Goal: Task Accomplishment & Management: Understand process/instructions

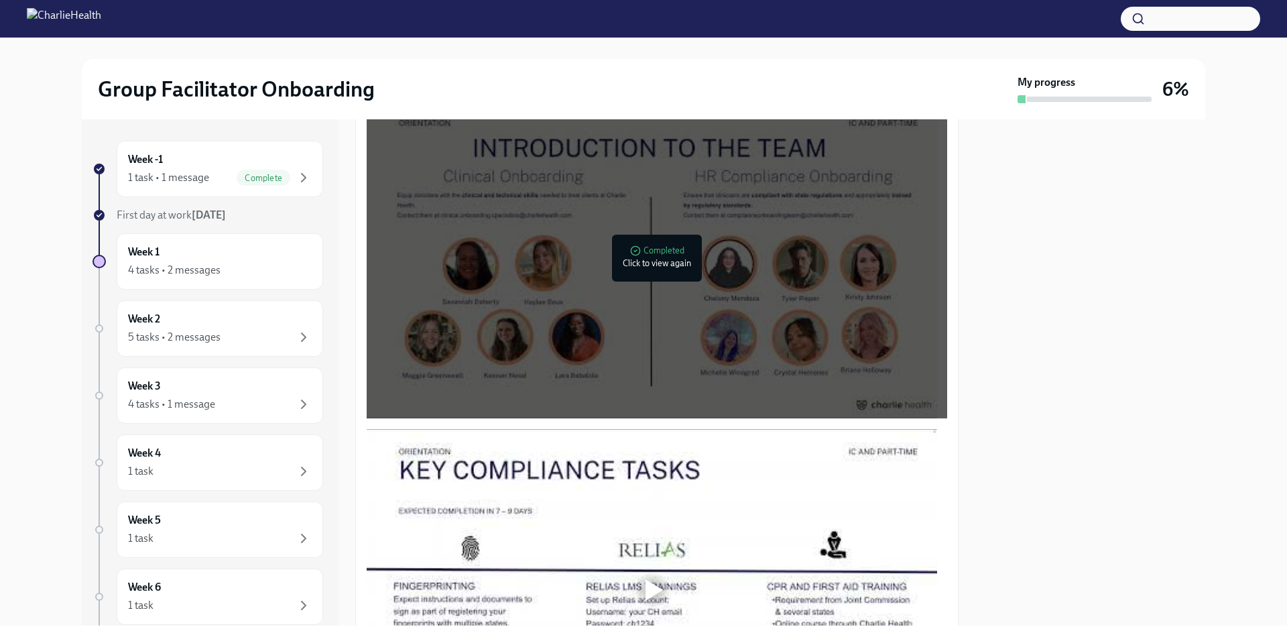
scroll to position [1072, 0]
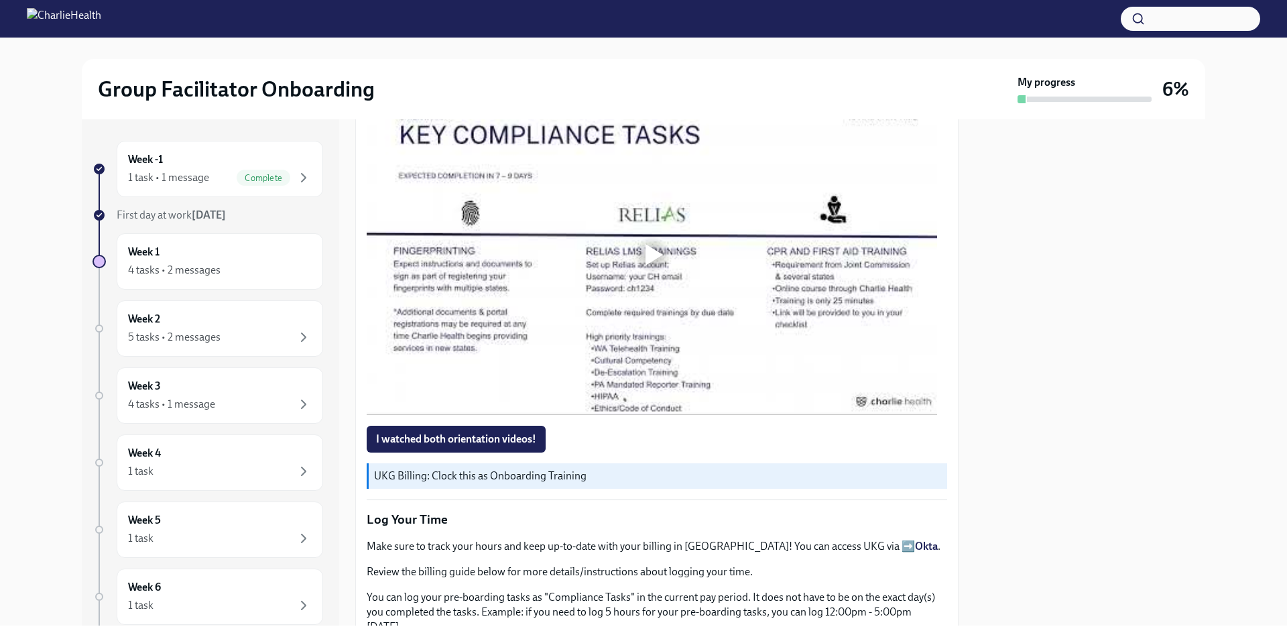
click at [659, 361] on div at bounding box center [652, 254] width 570 height 321
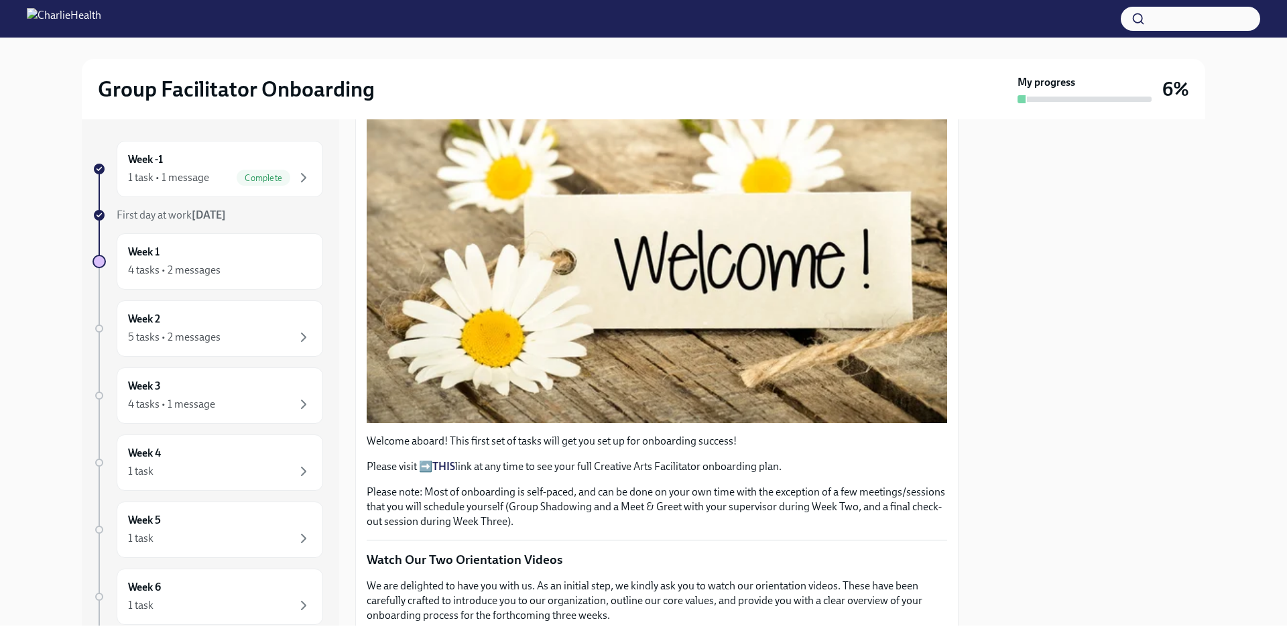
scroll to position [0, 0]
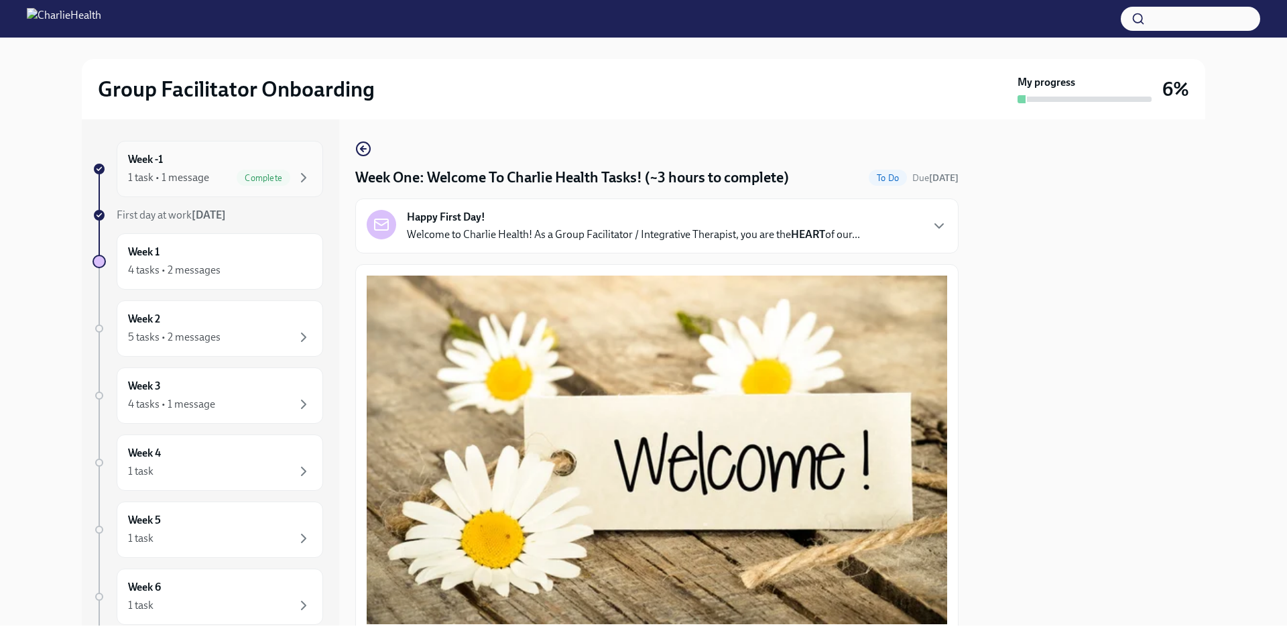
click at [198, 177] on div "1 task • 1 message" at bounding box center [168, 177] width 81 height 15
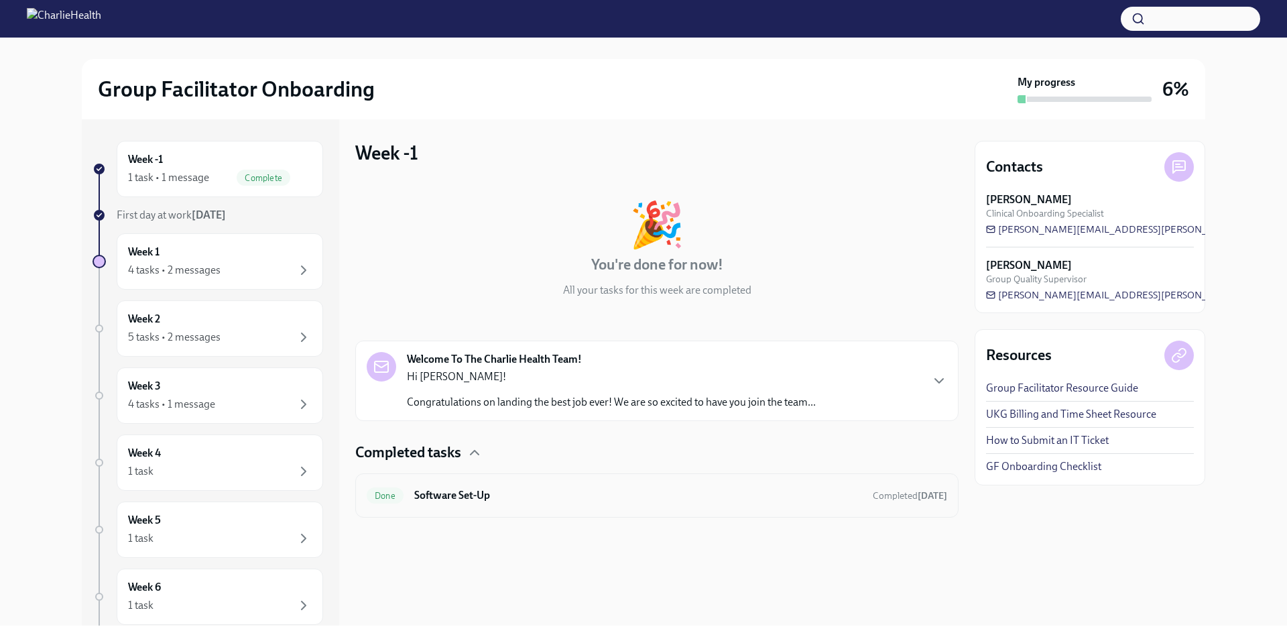
click at [532, 494] on h6 "Software Set-Up" at bounding box center [638, 495] width 448 height 15
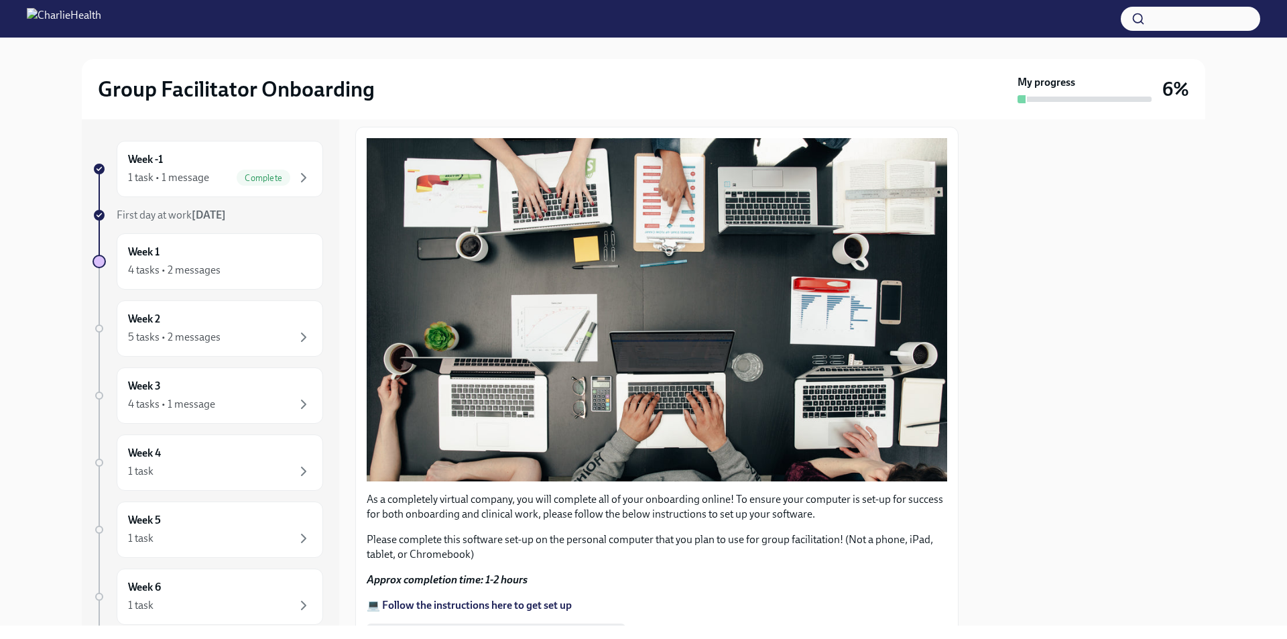
scroll to position [335, 0]
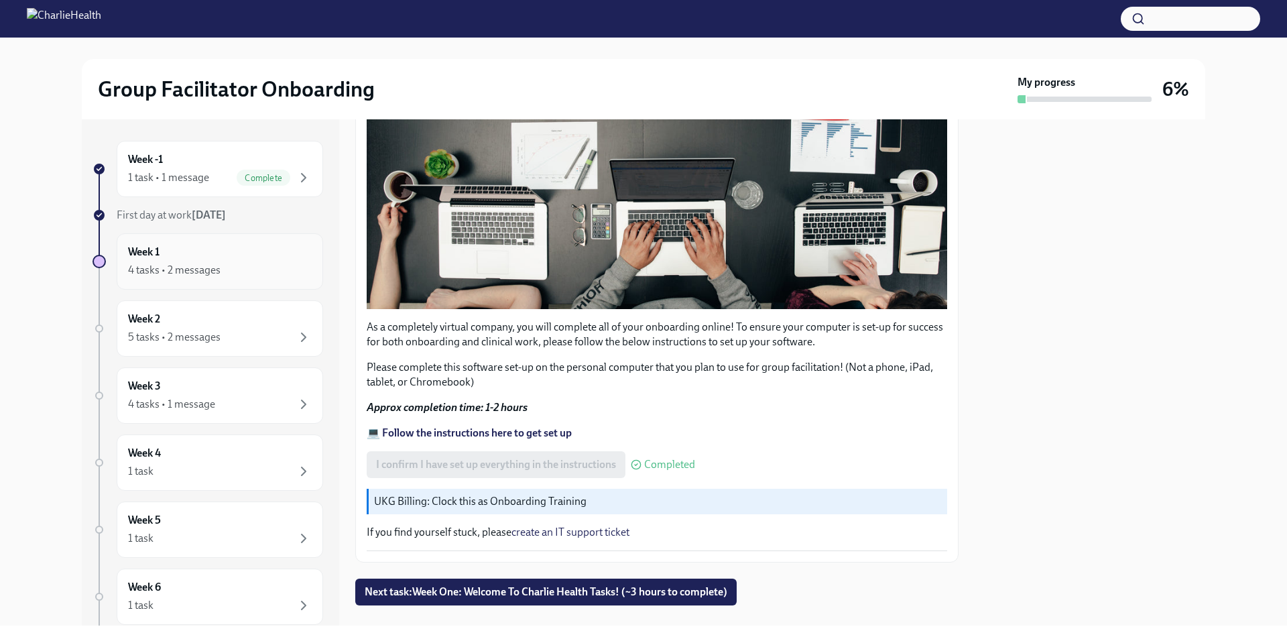
click at [175, 281] on div "Week 1 4 tasks • 2 messages" at bounding box center [220, 261] width 206 height 56
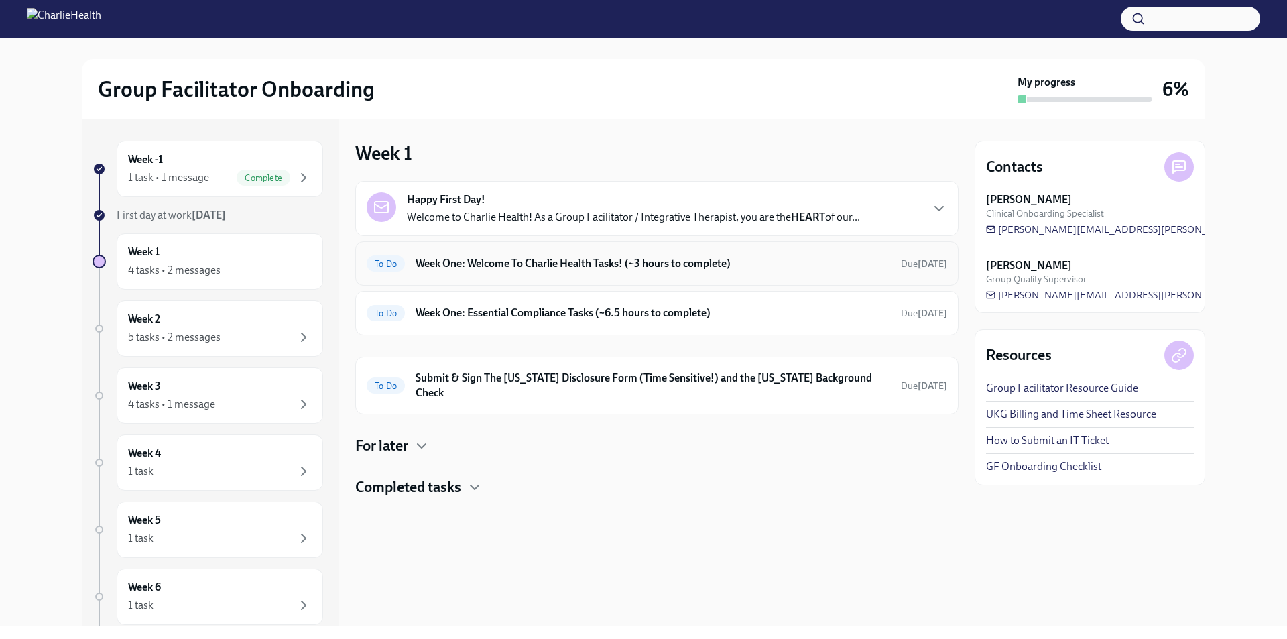
click at [517, 275] on div "To Do Week One: Welcome To Charlie Health Tasks! (~3 hours to complete) Due in …" at bounding box center [656, 263] width 603 height 44
click at [457, 259] on h6 "Week One: Welcome To Charlie Health Tasks! (~3 hours to complete)" at bounding box center [653, 263] width 475 height 15
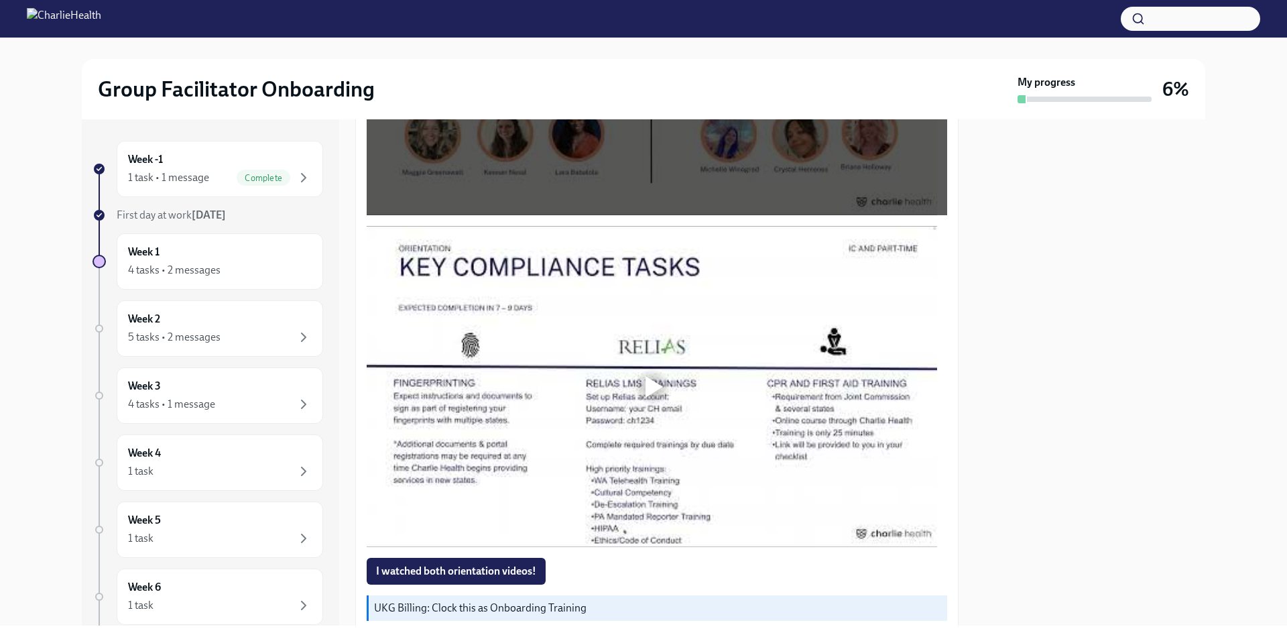
scroll to position [1005, 0]
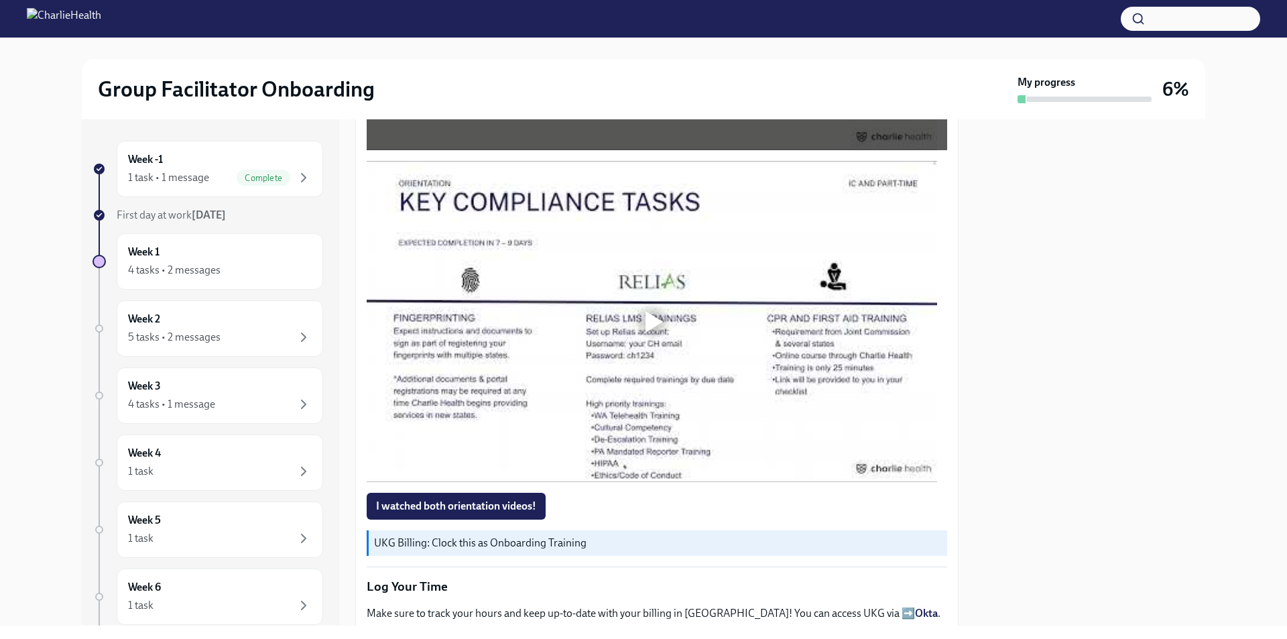
click at [611, 309] on div at bounding box center [652, 321] width 570 height 321
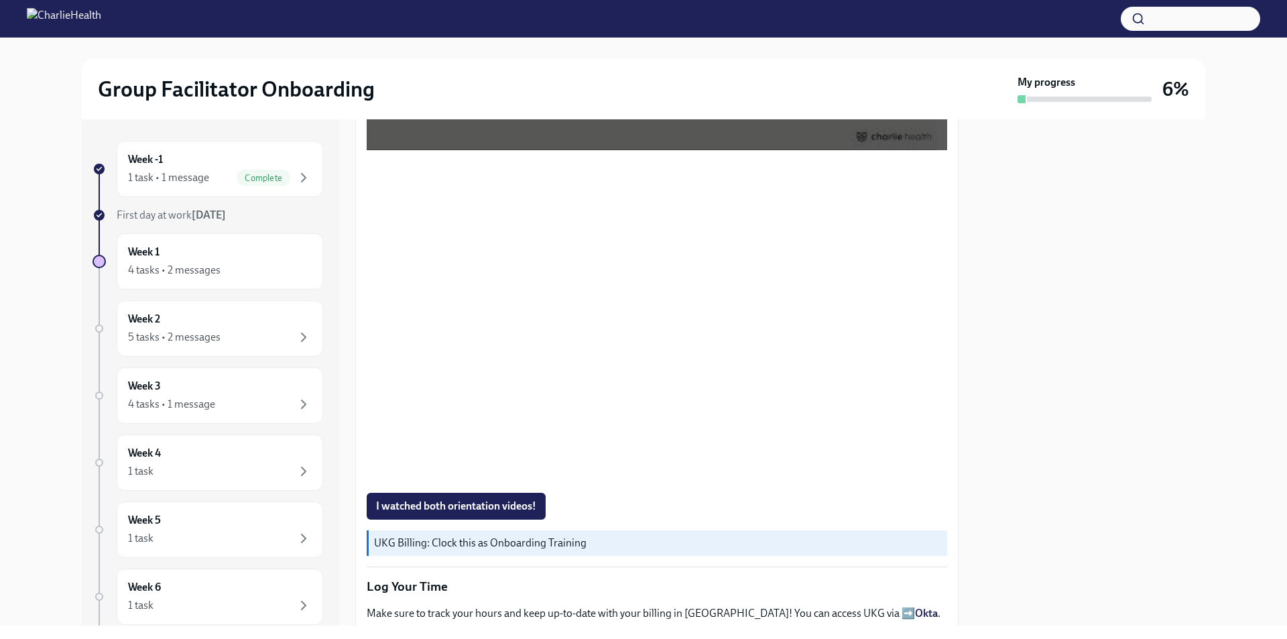
click at [1054, 411] on div at bounding box center [1090, 372] width 231 height 506
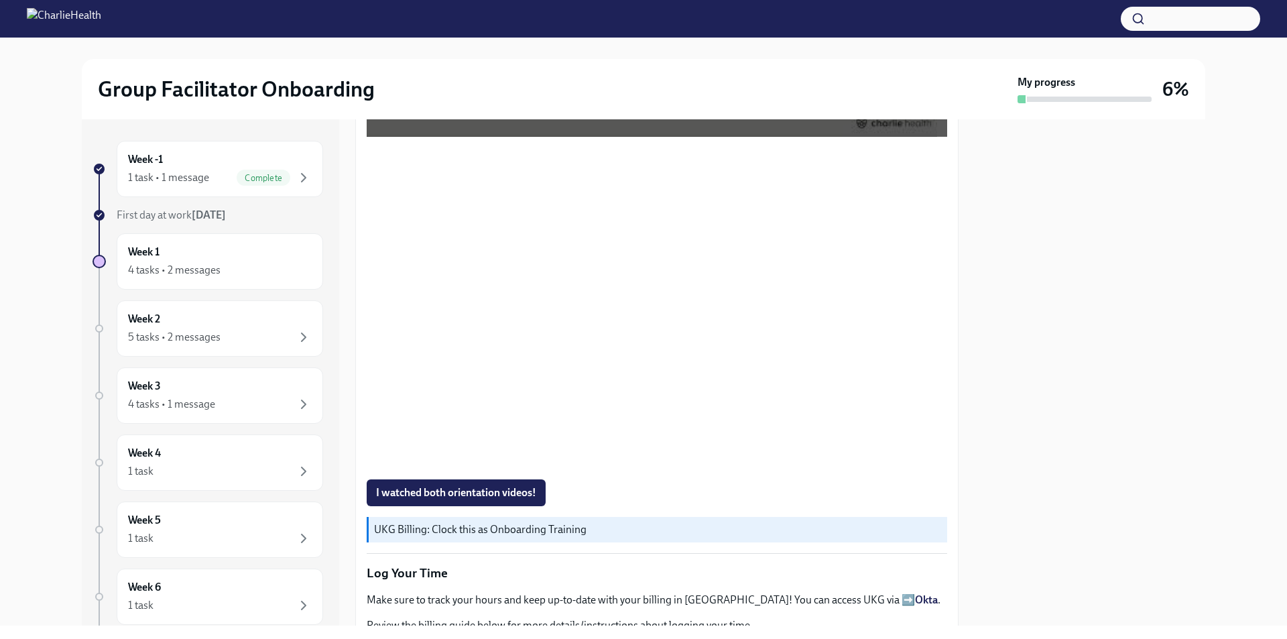
scroll to position [1036, 0]
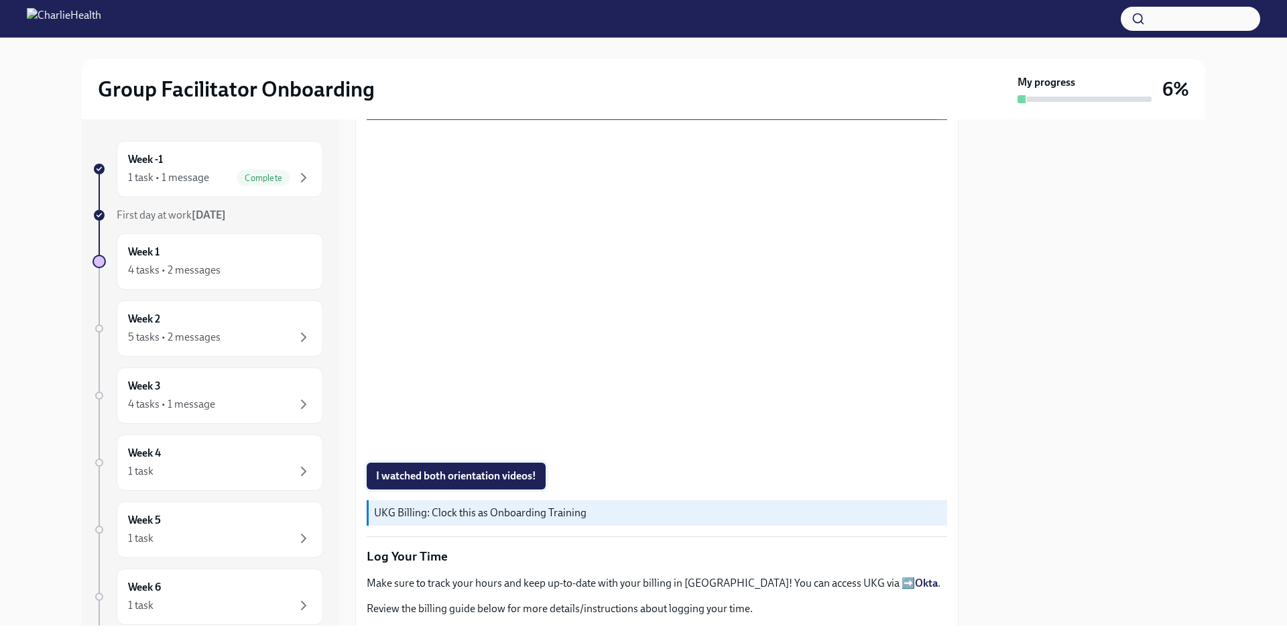
click at [489, 475] on span "I watched both orientation videos!" at bounding box center [456, 475] width 160 height 13
click at [489, 475] on div "I watched both orientation videos!" at bounding box center [657, 475] width 580 height 27
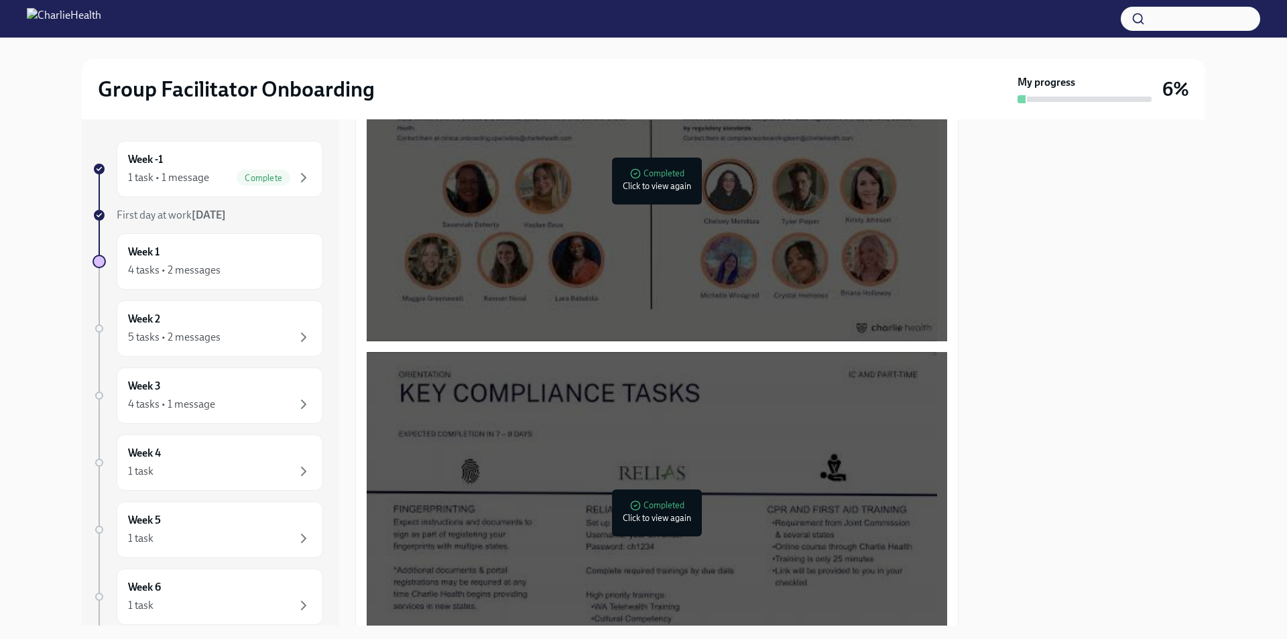
scroll to position [1005, 0]
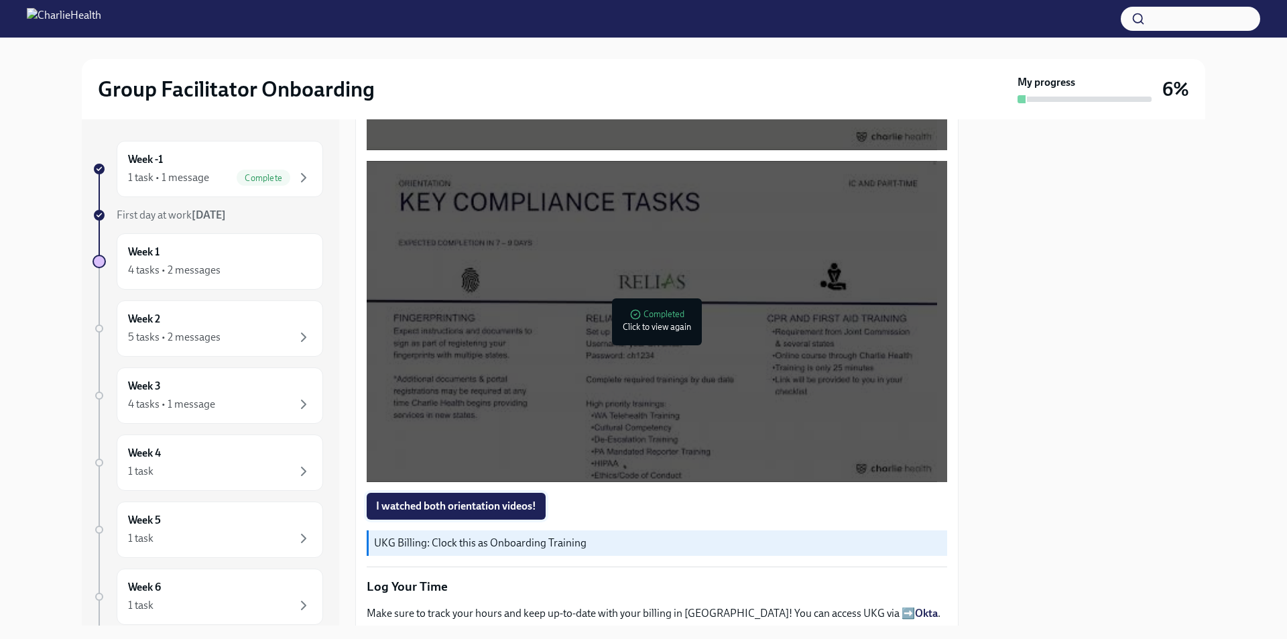
click at [515, 505] on span "I watched both orientation videos!" at bounding box center [456, 505] width 160 height 13
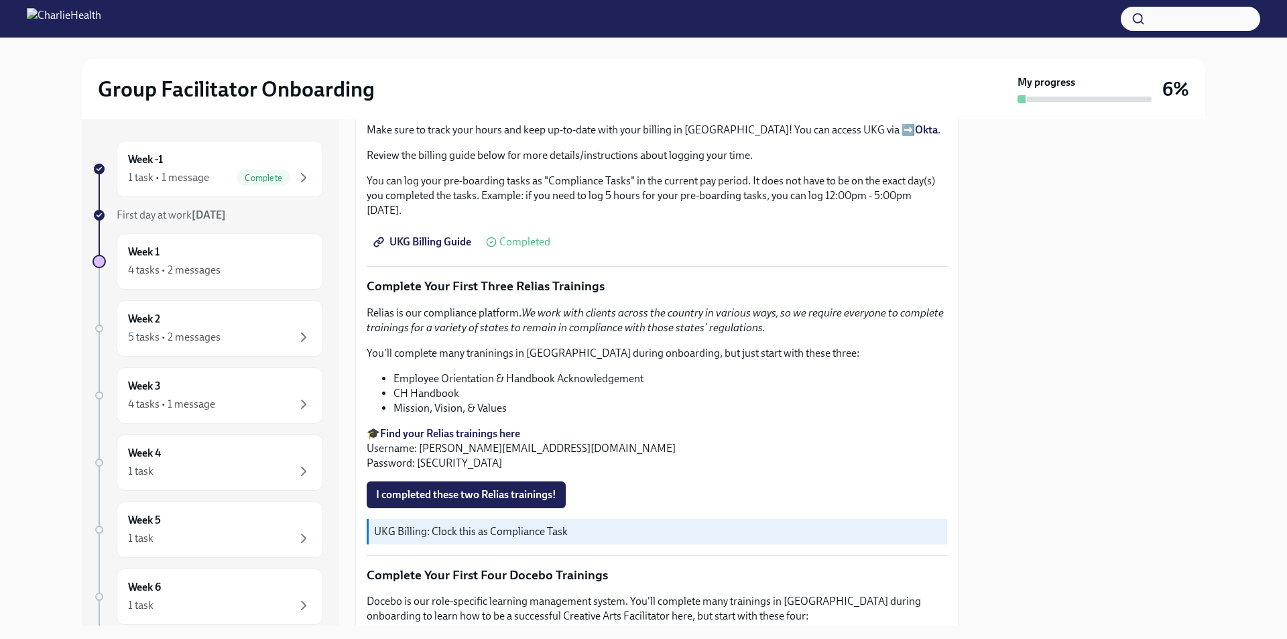
scroll to position [1475, 0]
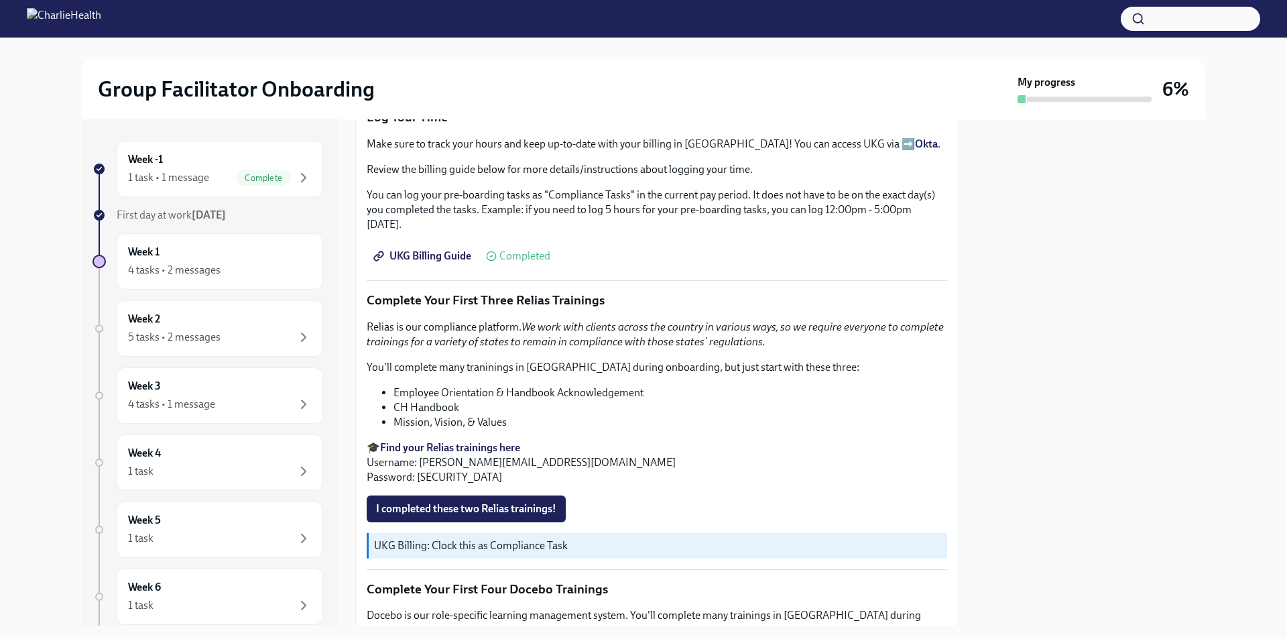
click at [1057, 349] on div at bounding box center [1090, 372] width 231 height 506
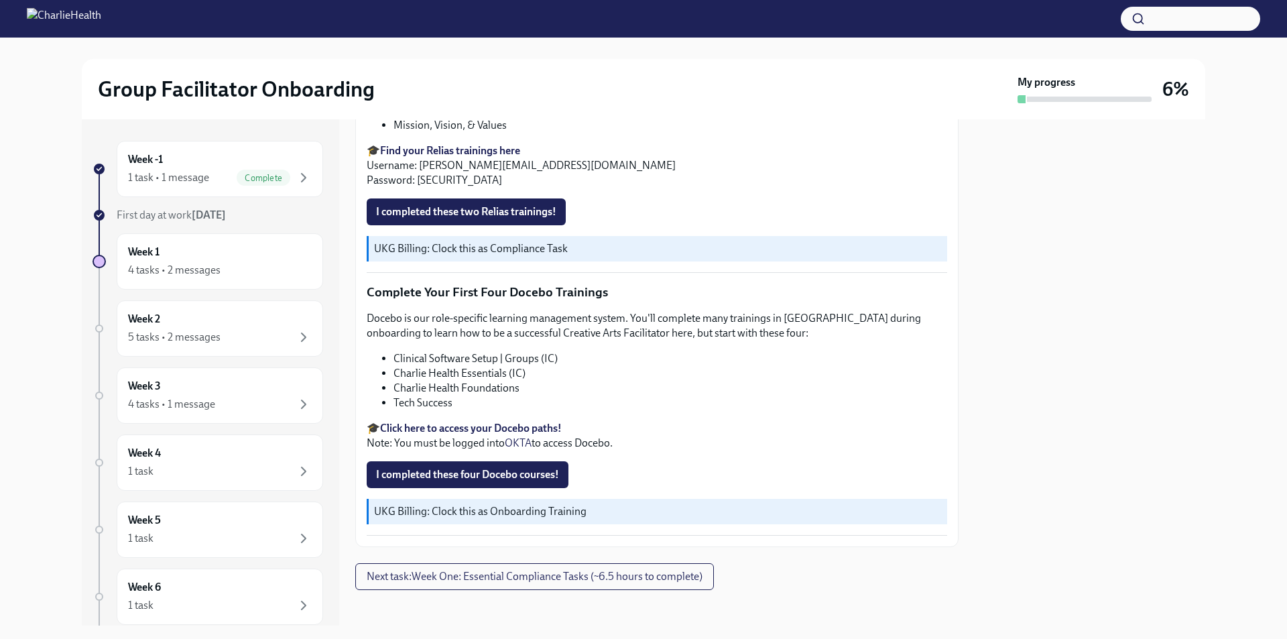
scroll to position [1773, 0]
click at [594, 577] on button "Next task : Week One: Essential Compliance Tasks (~6.5 hours to complete)" at bounding box center [534, 575] width 359 height 27
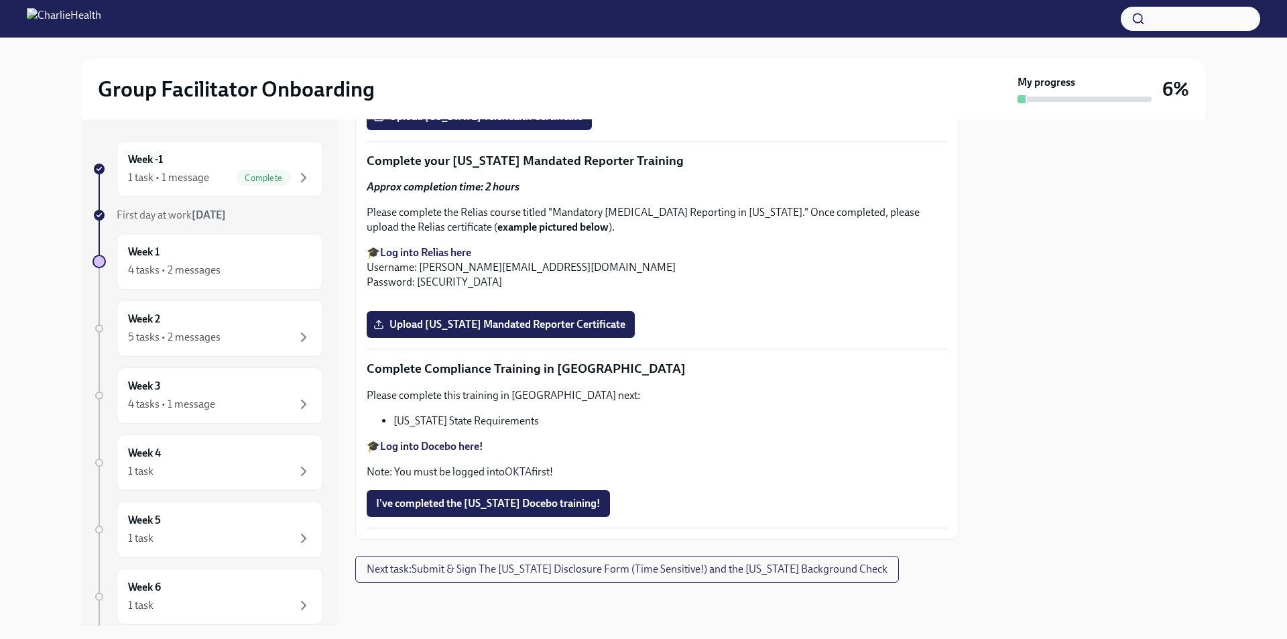
scroll to position [2910, 0]
click at [638, 567] on span "Next task : Submit & Sign The Utah Disclosure Form (Time Sensitive!) and the Lo…" at bounding box center [627, 568] width 521 height 13
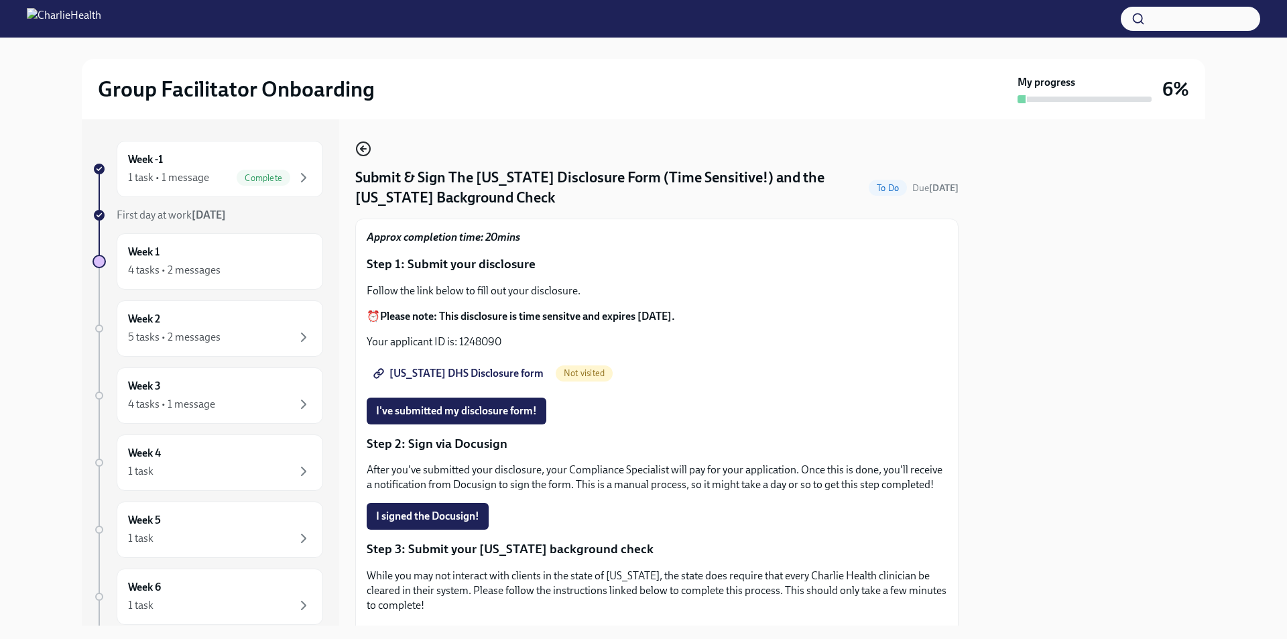
click at [367, 143] on circle "button" at bounding box center [363, 148] width 13 height 13
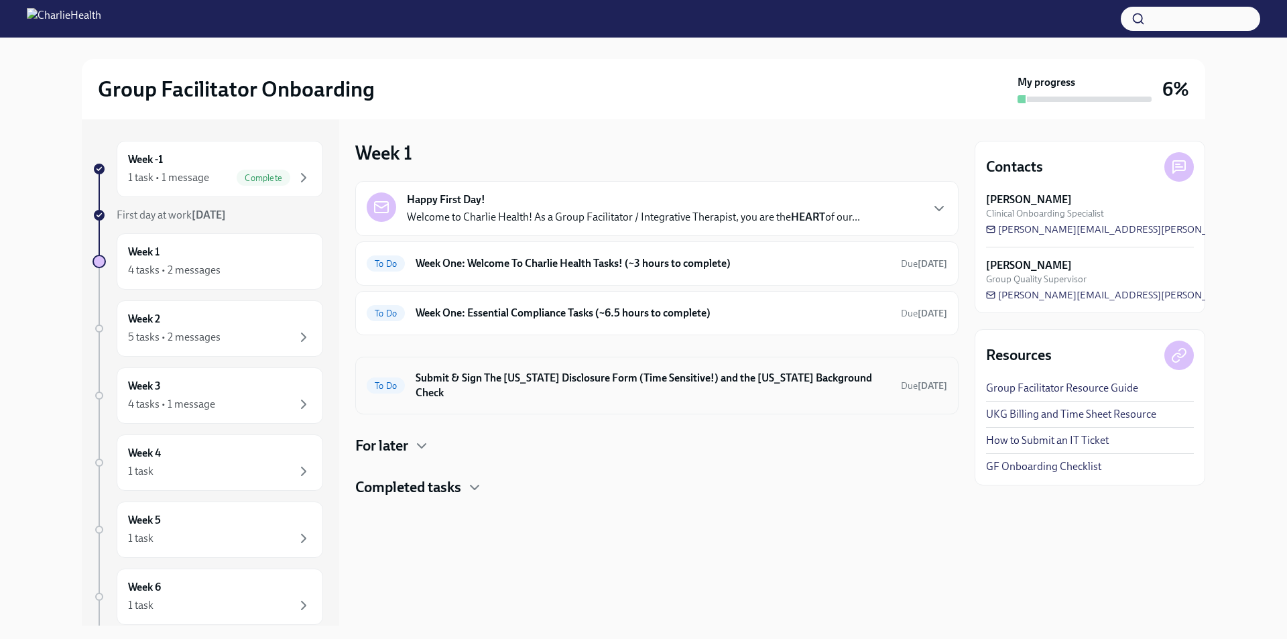
click at [645, 383] on h6 "Submit & Sign The Utah Disclosure Form (Time Sensitive!) and the Louisiana Back…" at bounding box center [653, 385] width 475 height 29
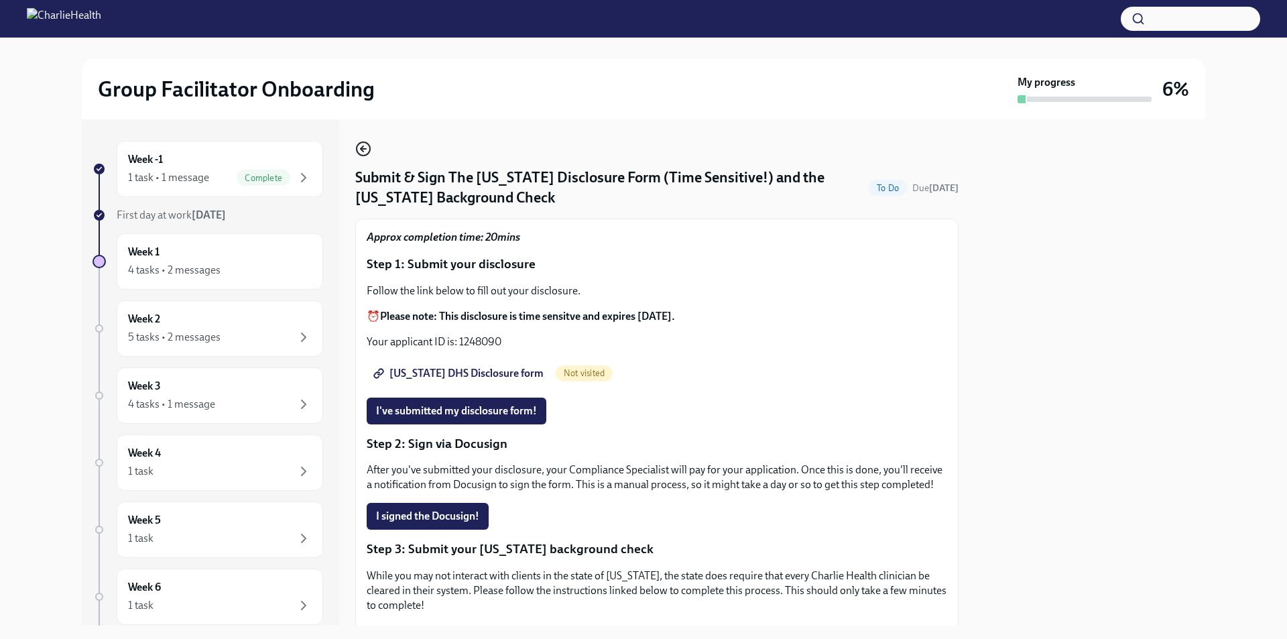
click at [364, 141] on icon "button" at bounding box center [363, 149] width 16 height 16
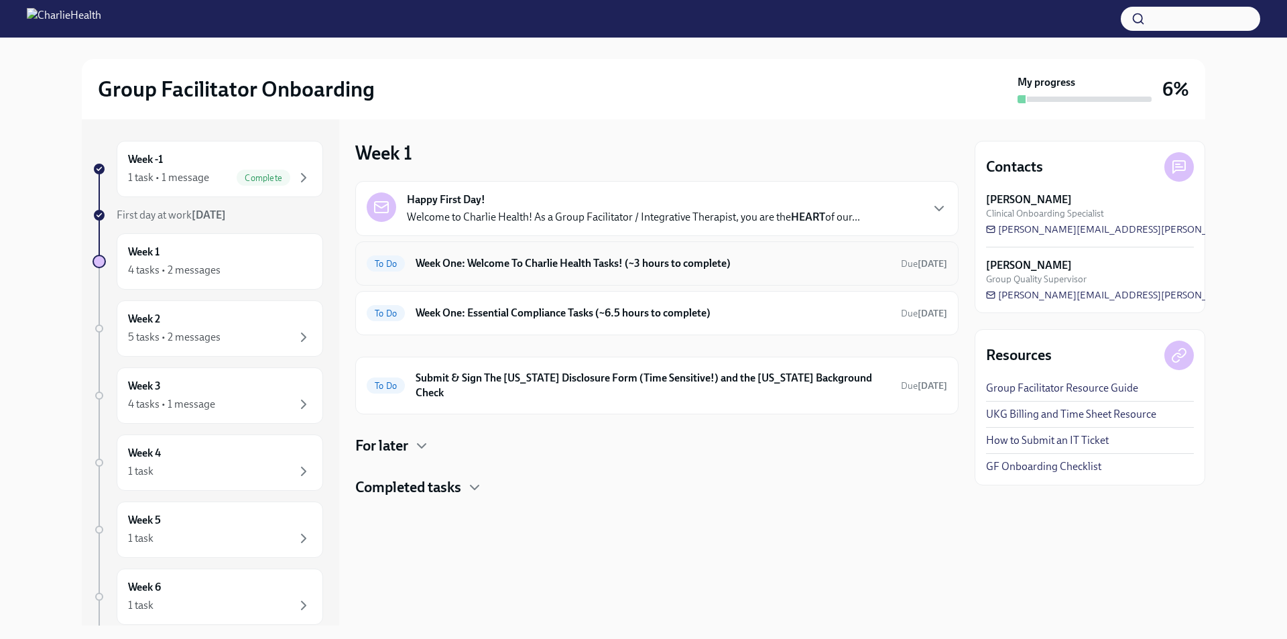
click at [663, 265] on h6 "Week One: Welcome To Charlie Health Tasks! (~3 hours to complete)" at bounding box center [653, 263] width 475 height 15
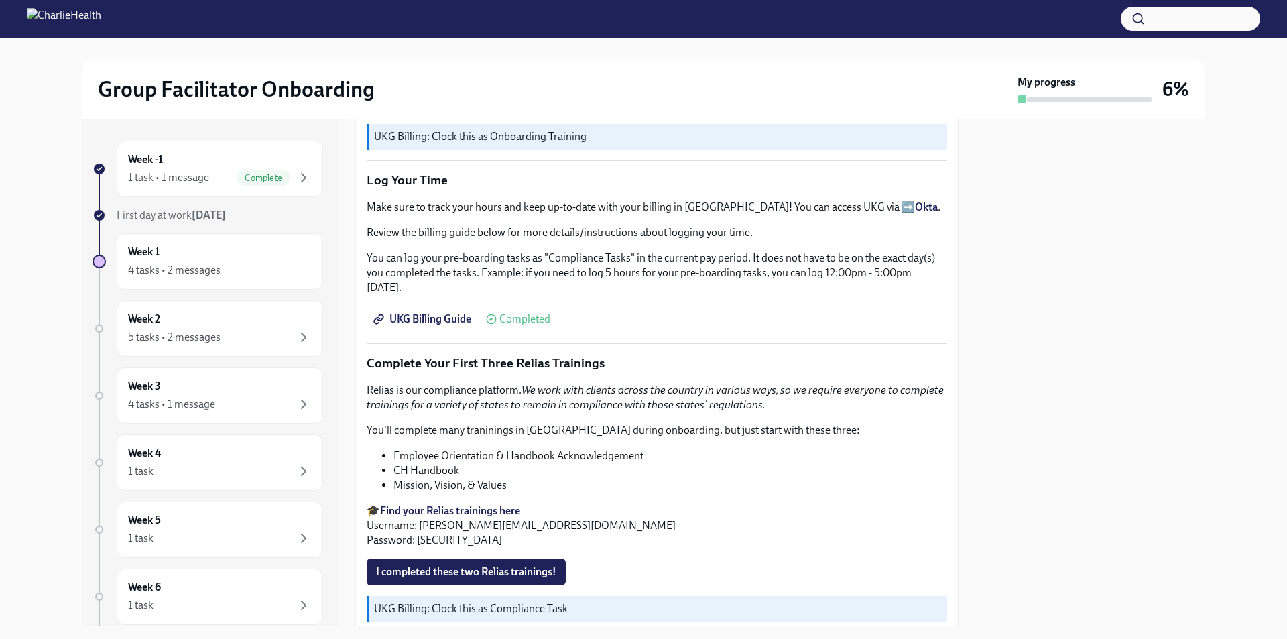
scroll to position [1407, 0]
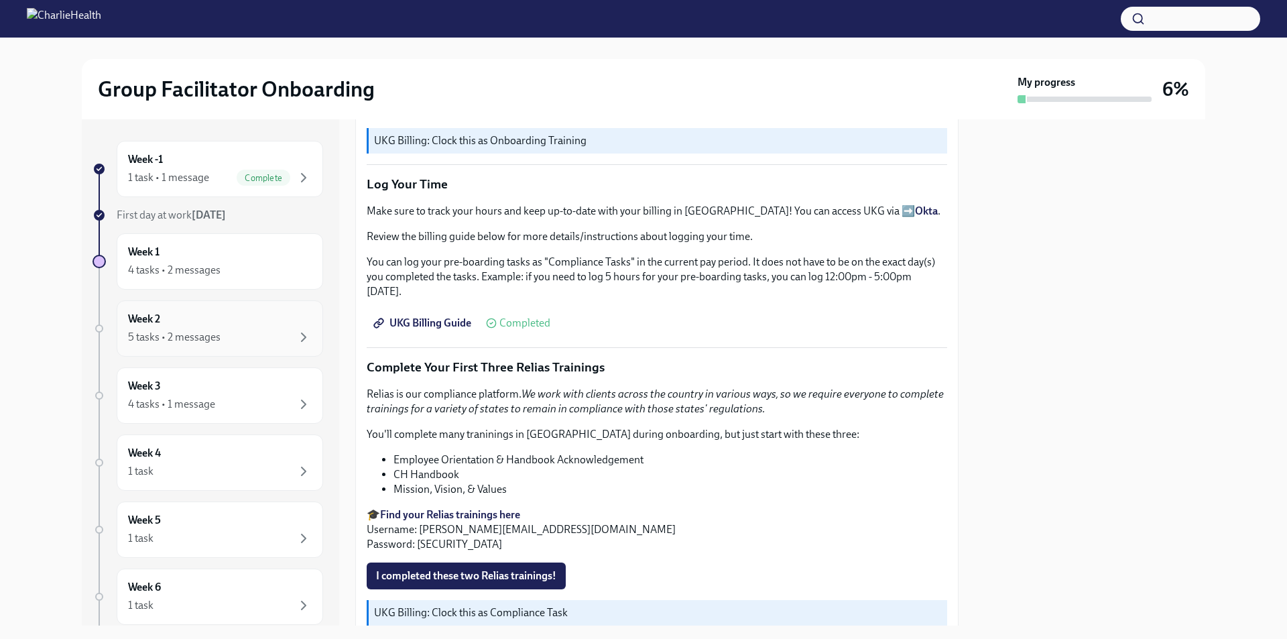
click at [241, 338] on div "5 tasks • 2 messages" at bounding box center [220, 337] width 184 height 16
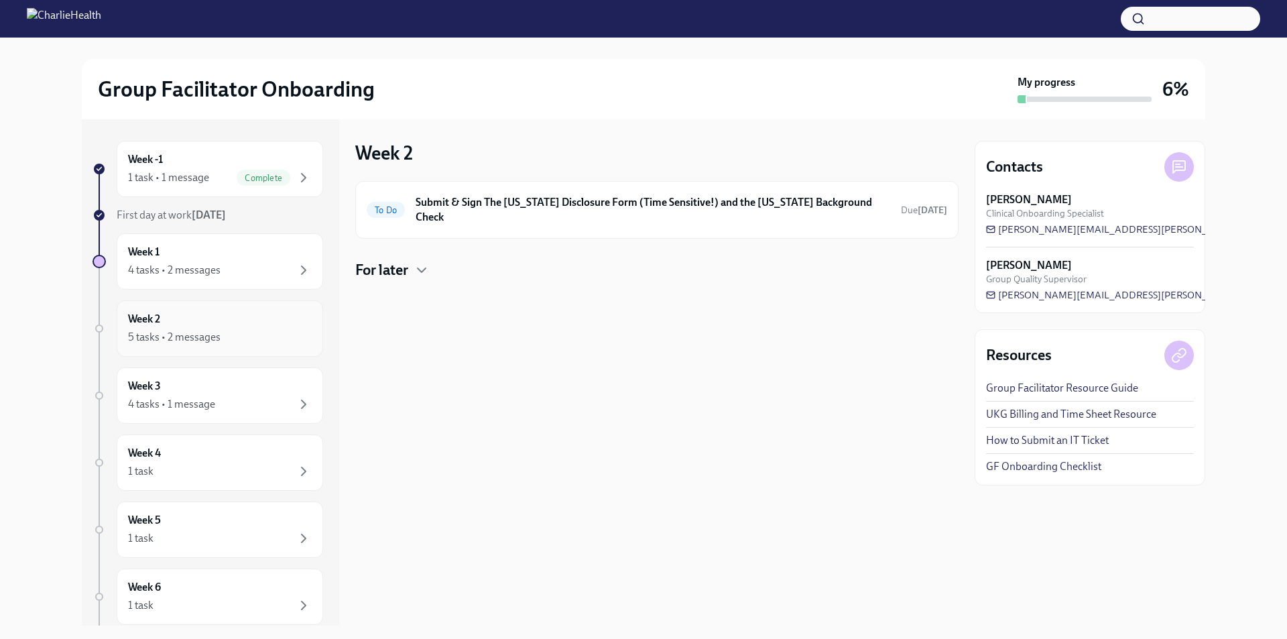
click at [241, 338] on div "5 tasks • 2 messages" at bounding box center [220, 337] width 184 height 16
click at [595, 202] on h6 "Submit & Sign The Utah Disclosure Form (Time Sensitive!) and the Louisiana Back…" at bounding box center [653, 209] width 475 height 29
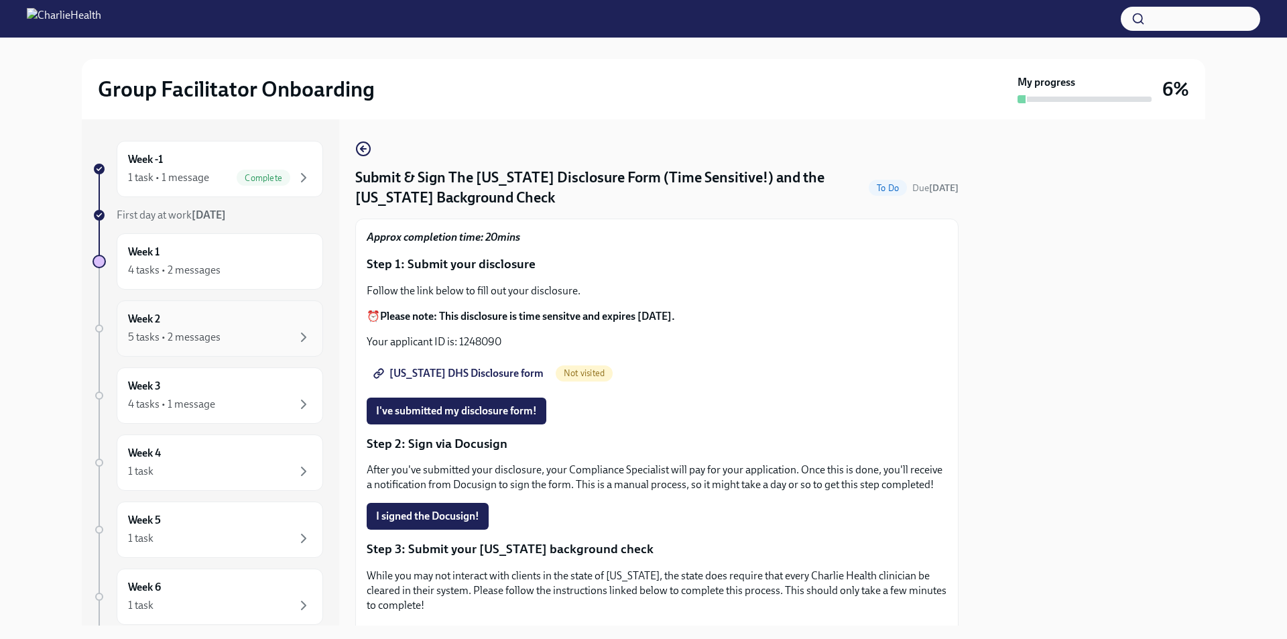
click at [216, 321] on div "Week 2 5 tasks • 2 messages" at bounding box center [220, 329] width 184 height 34
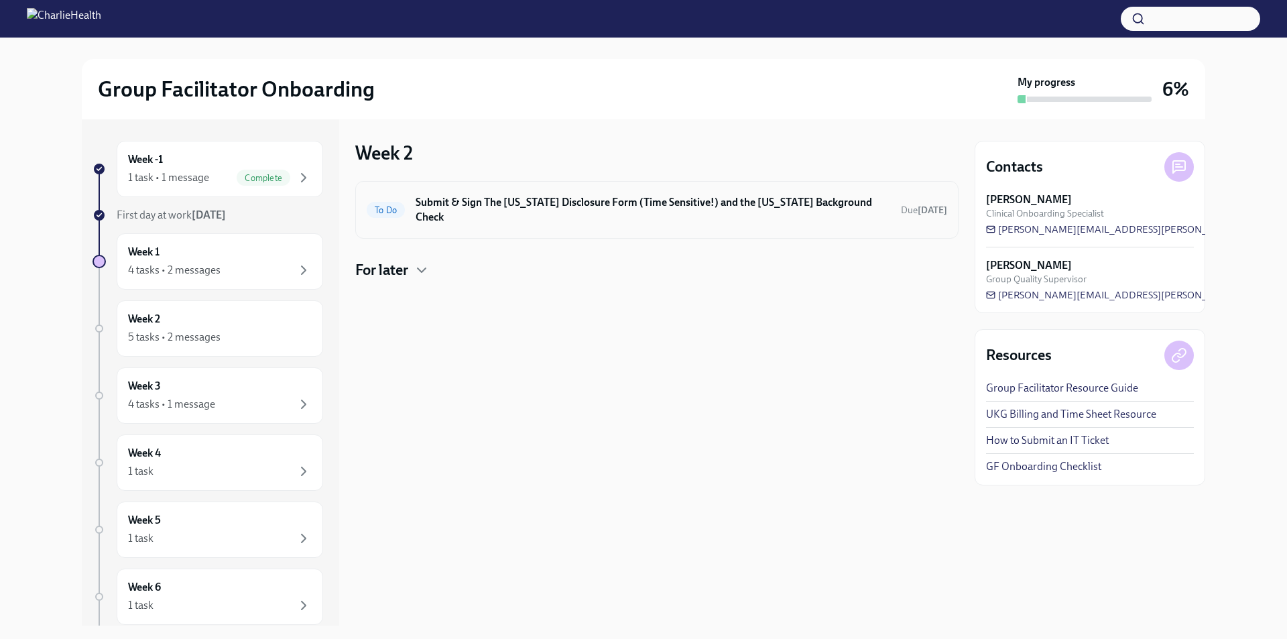
click at [584, 210] on h6 "Submit & Sign The Utah Disclosure Form (Time Sensitive!) and the Louisiana Back…" at bounding box center [653, 209] width 475 height 29
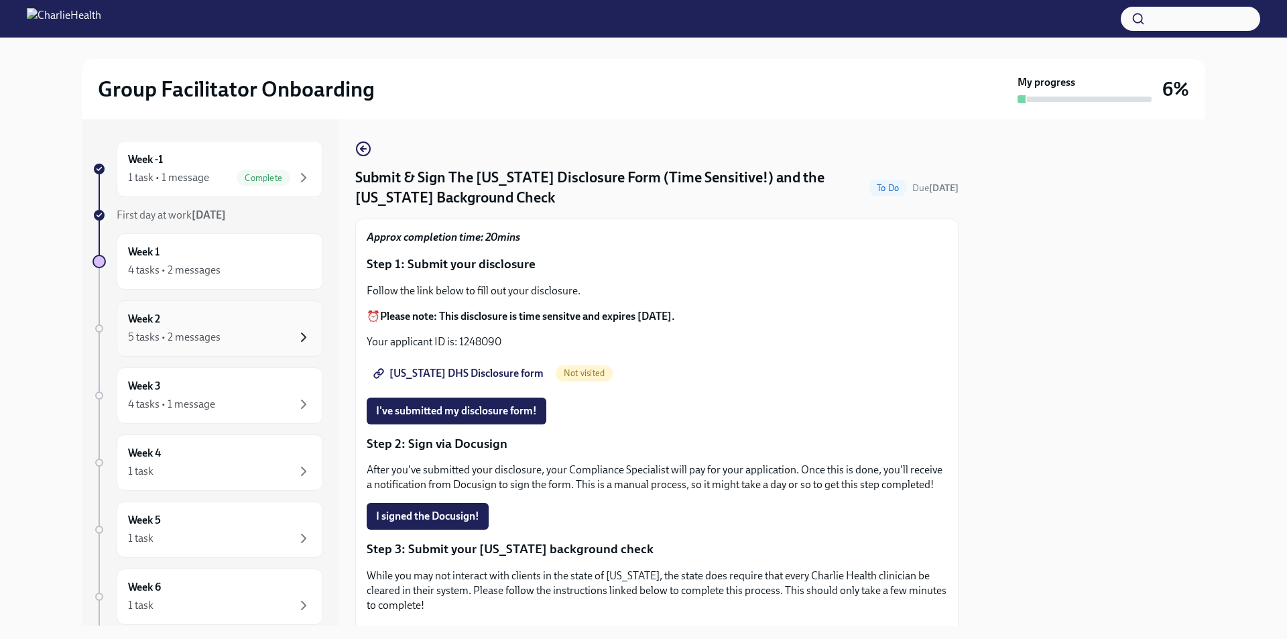
click at [296, 343] on icon "button" at bounding box center [304, 337] width 16 height 16
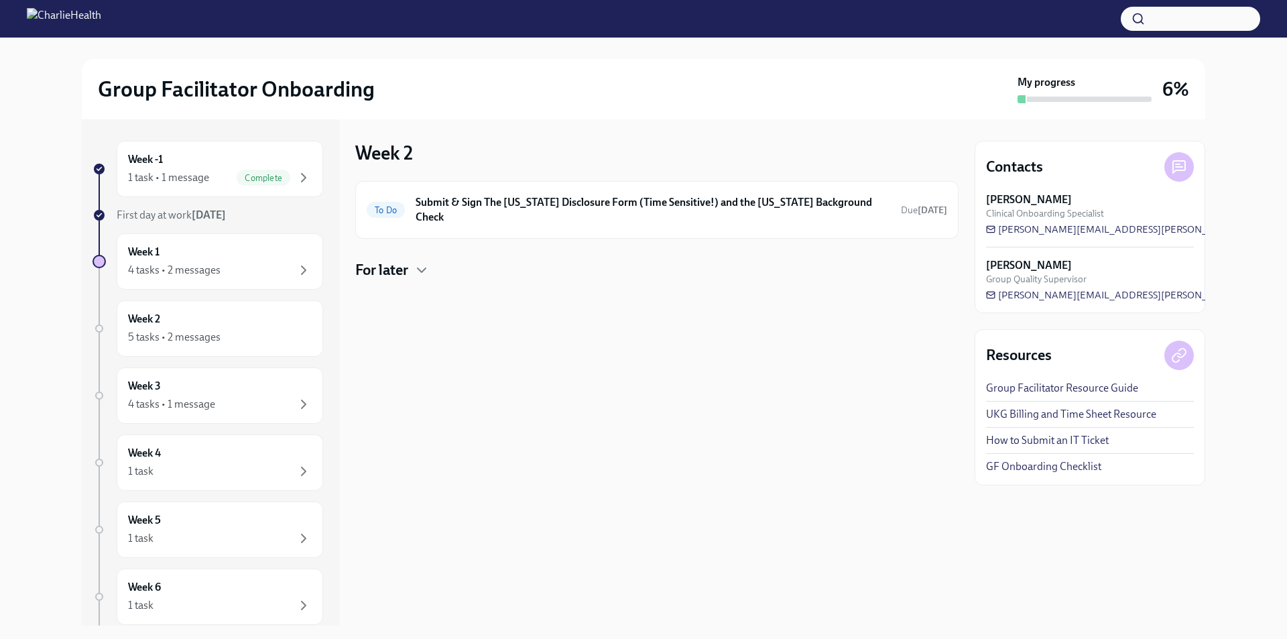
click at [391, 263] on h4 "For later" at bounding box center [381, 270] width 53 height 20
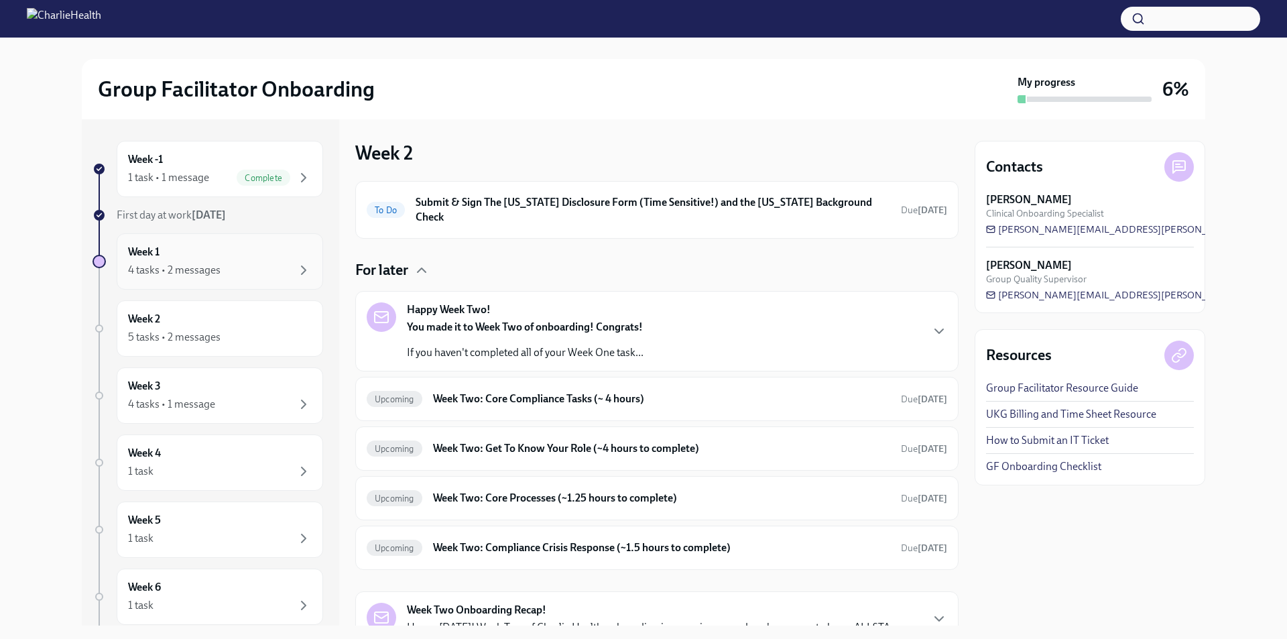
click at [178, 259] on div "Week 1 4 tasks • 2 messages" at bounding box center [220, 262] width 184 height 34
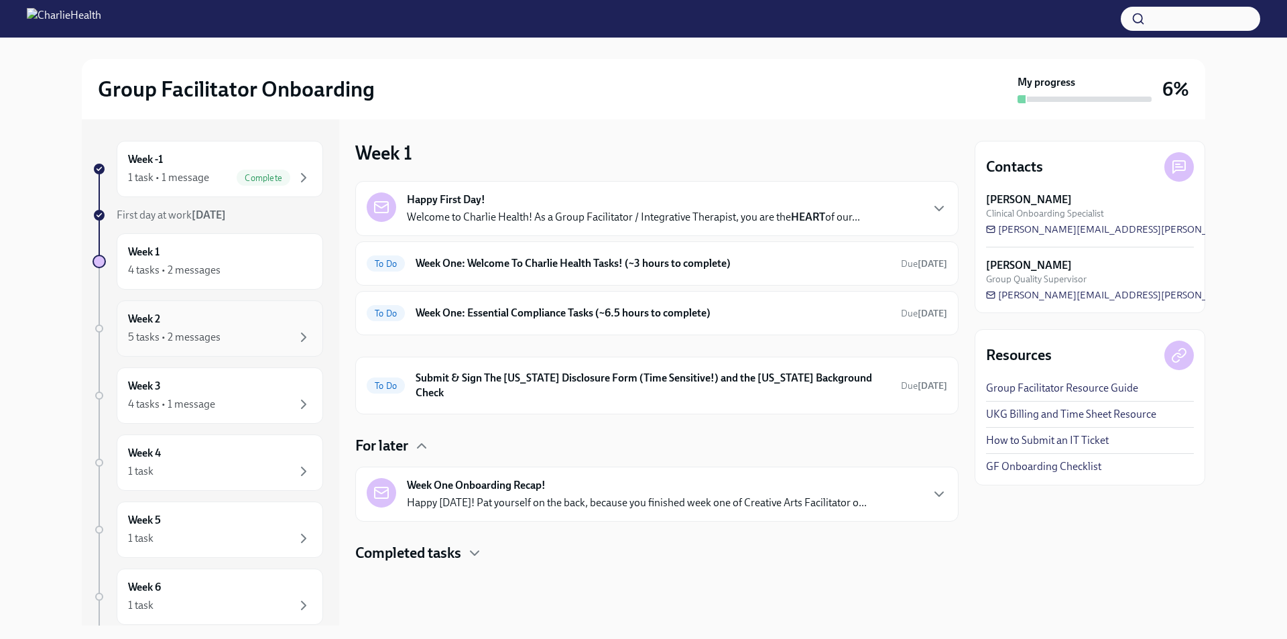
click at [188, 334] on div "5 tasks • 2 messages" at bounding box center [174, 337] width 92 height 15
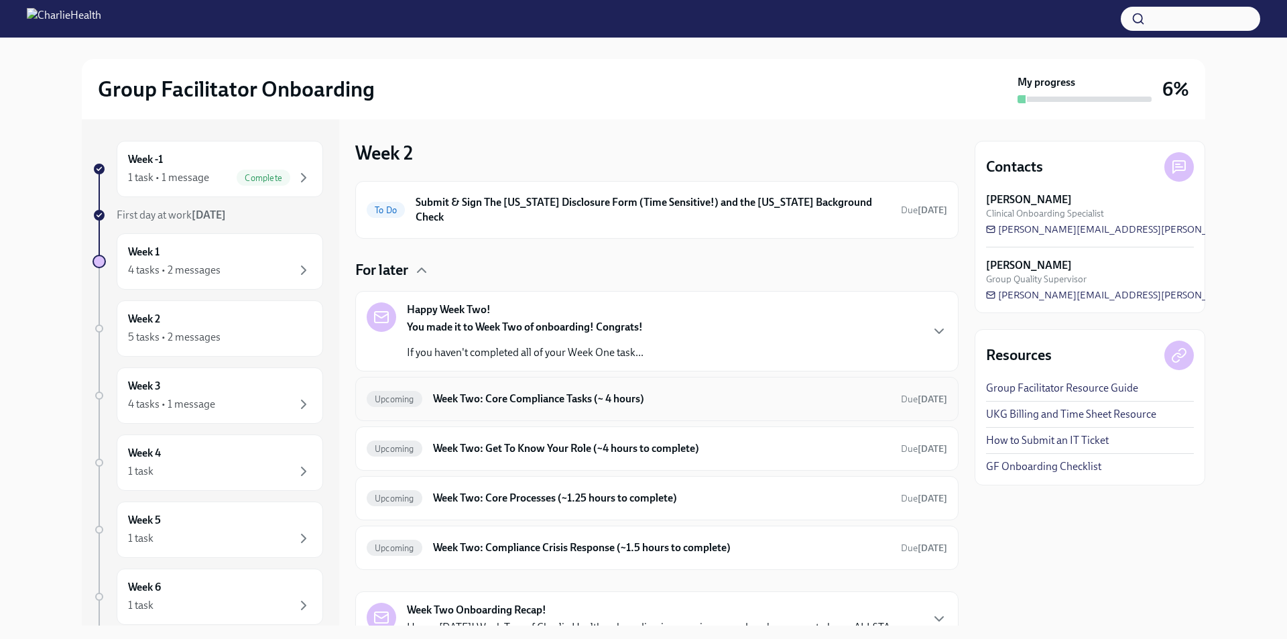
scroll to position [50, 0]
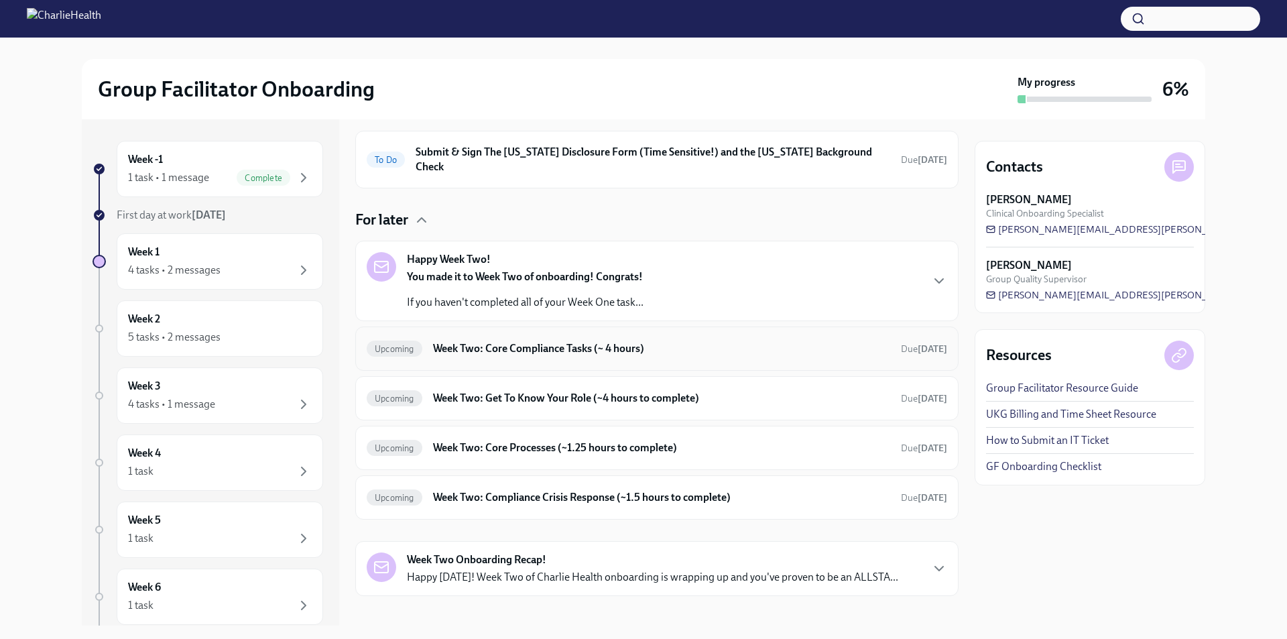
click at [625, 326] on div "Upcoming Week Two: Core Compliance Tasks (~ 4 hours) Due in 10 days" at bounding box center [656, 348] width 603 height 44
click at [622, 341] on h6 "Week Two: Core Compliance Tasks (~ 4 hours)" at bounding box center [661, 348] width 457 height 15
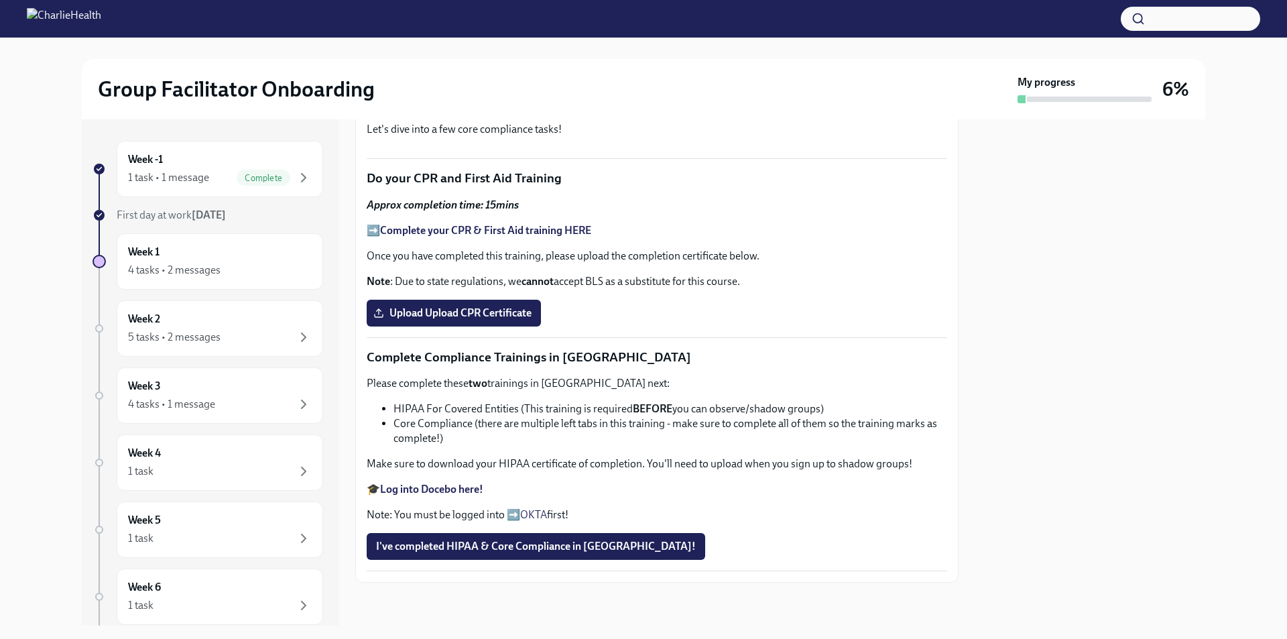
scroll to position [749, 0]
click at [223, 326] on div "Week 2 5 tasks • 2 messages" at bounding box center [220, 329] width 184 height 34
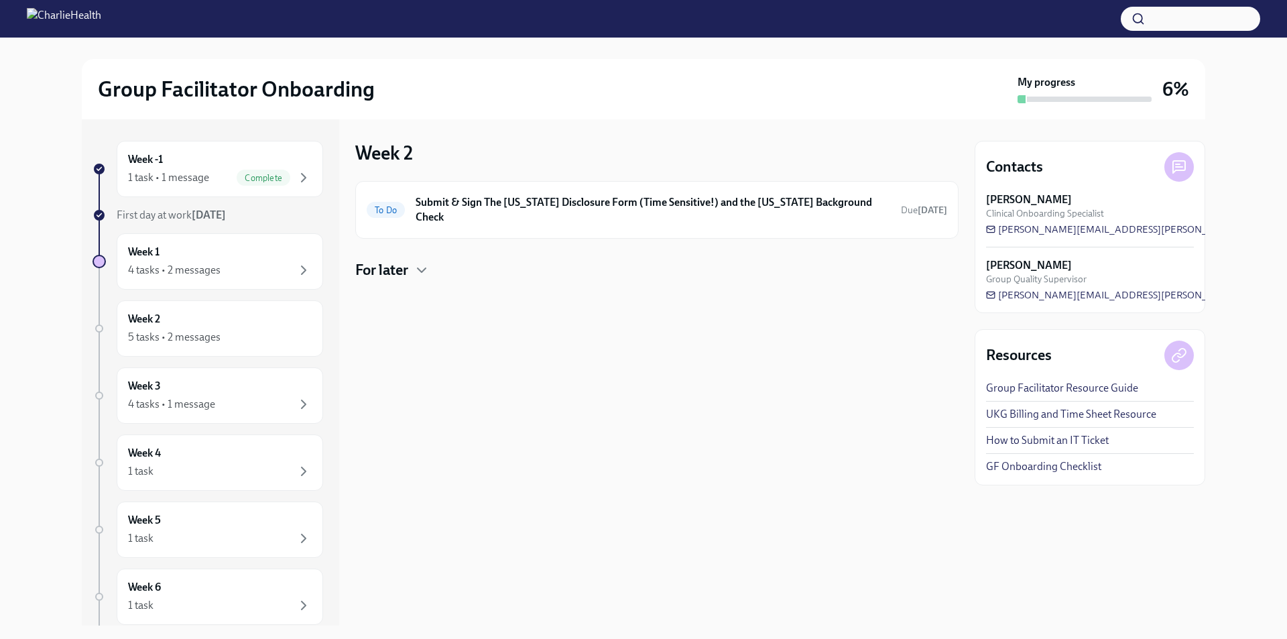
drag, startPoint x: 403, startPoint y: 263, endPoint x: 399, endPoint y: 269, distance: 7.6
click at [400, 268] on div "Week 2 To Do Submit & Sign The Utah Disclosure Form (Time Sensitive!) and the L…" at bounding box center [656, 372] width 603 height 506
click at [397, 260] on h4 "For later" at bounding box center [381, 270] width 53 height 20
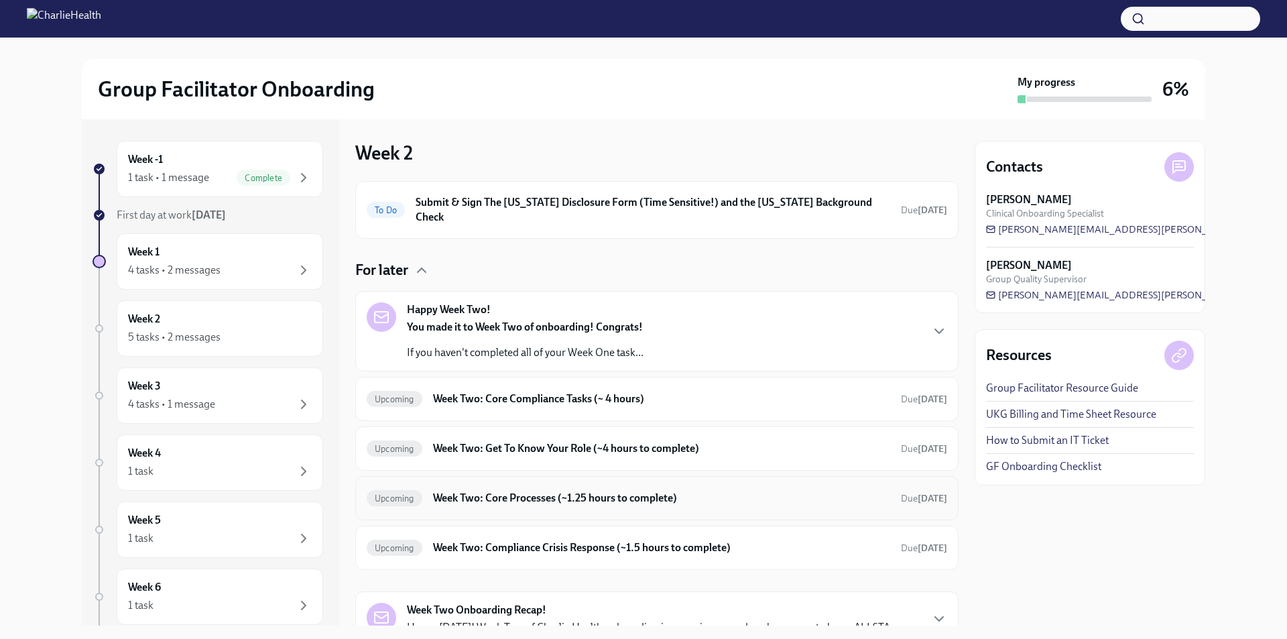
click at [605, 495] on div "Upcoming Week Two: Core Processes (~1.25 hours to complete) Due in 10 days" at bounding box center [657, 497] width 580 height 21
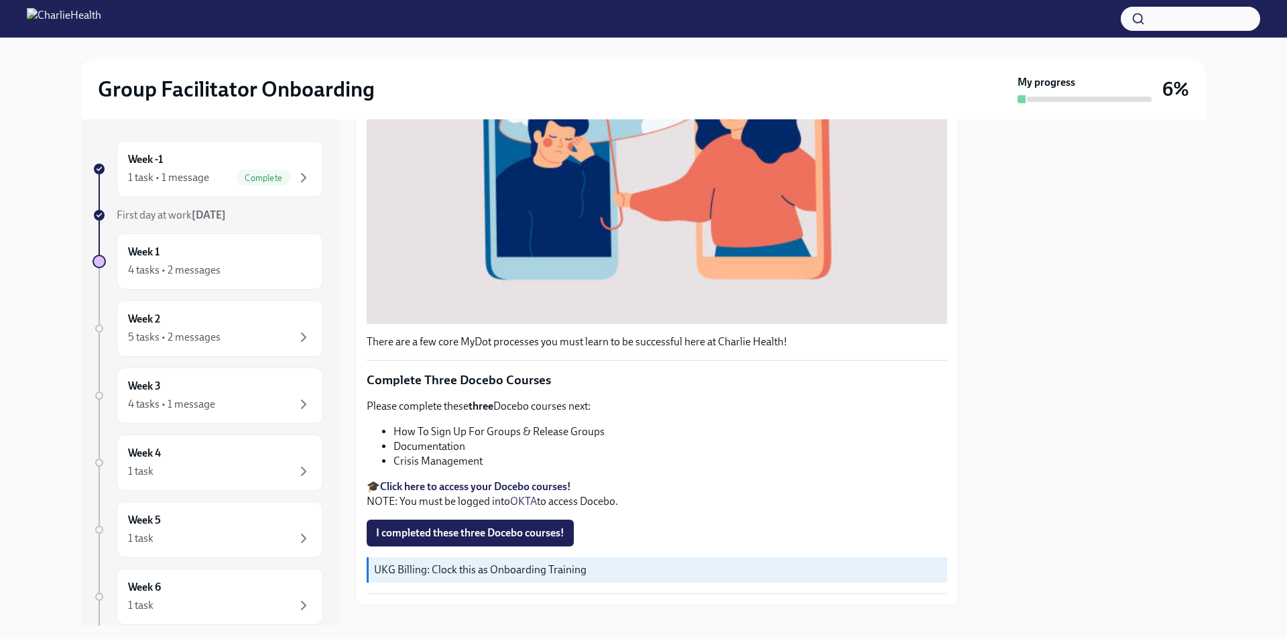
scroll to position [381, 0]
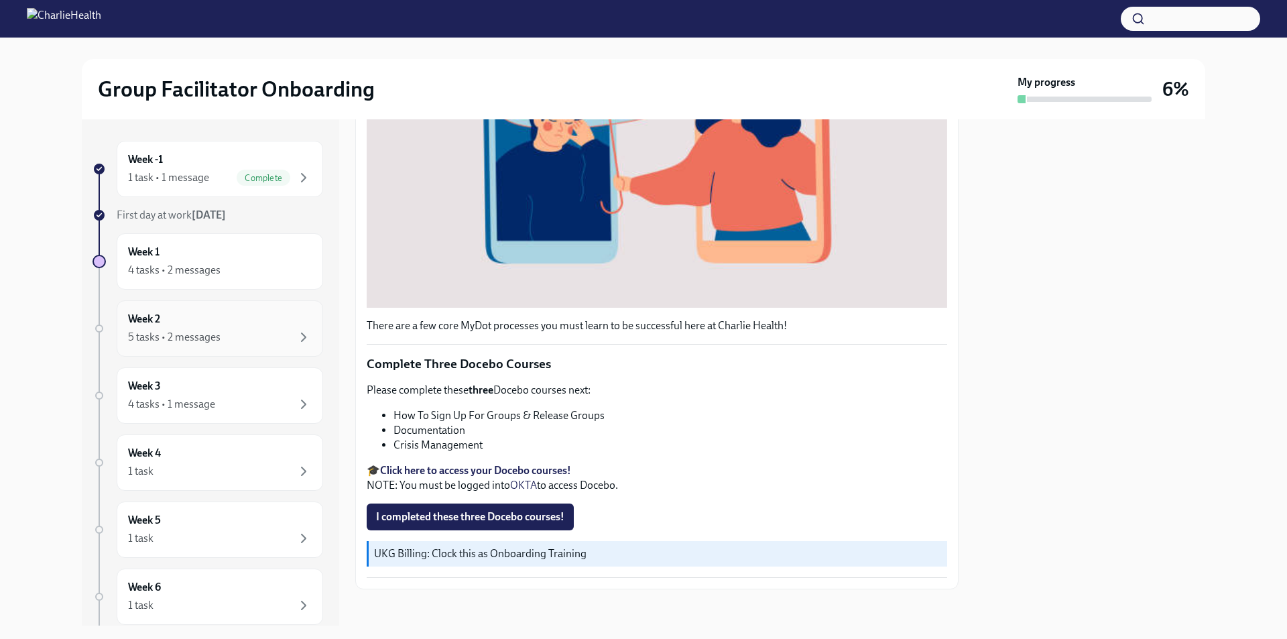
click at [195, 349] on div "Week 2 5 tasks • 2 messages" at bounding box center [220, 328] width 206 height 56
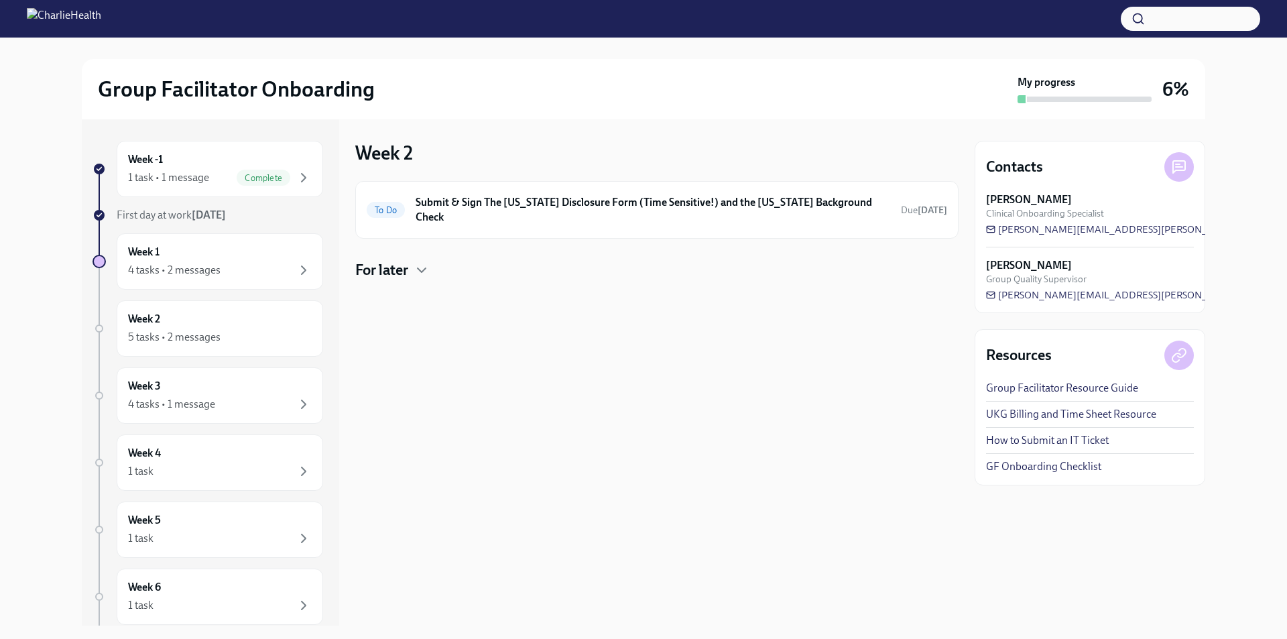
click at [387, 262] on h4 "For later" at bounding box center [381, 270] width 53 height 20
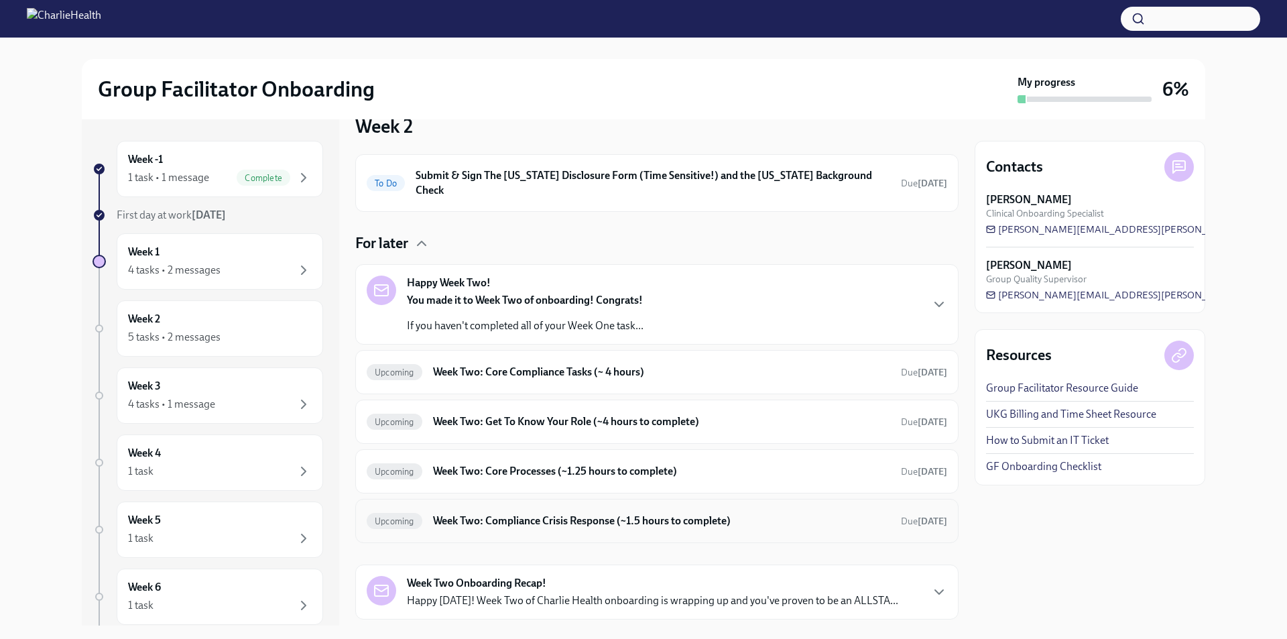
scroll to position [50, 0]
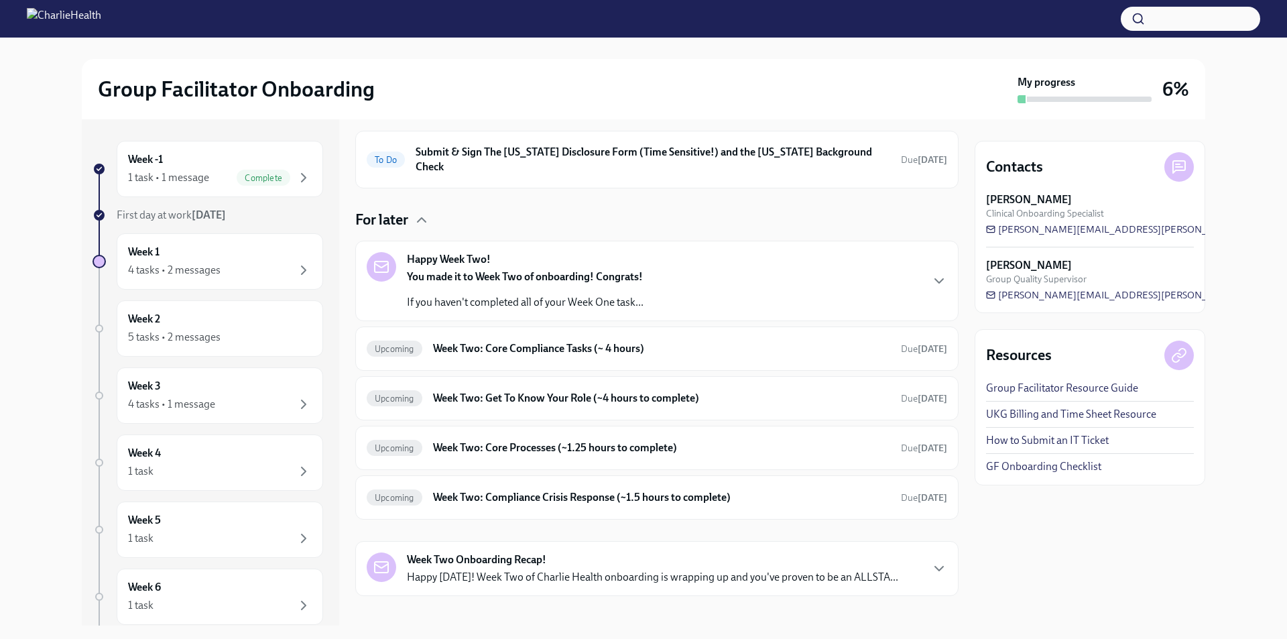
click at [628, 554] on div "Week Two Onboarding Recap! Happy Friday! Week Two of Charlie Health onboarding …" at bounding box center [652, 568] width 491 height 32
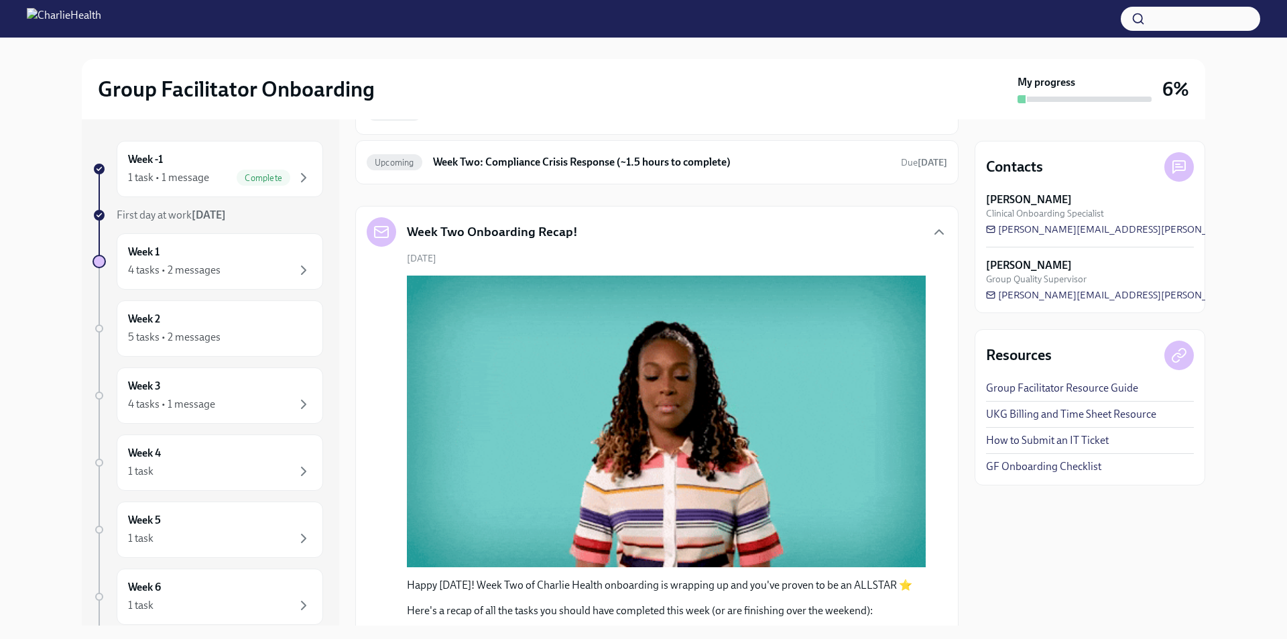
scroll to position [696, 0]
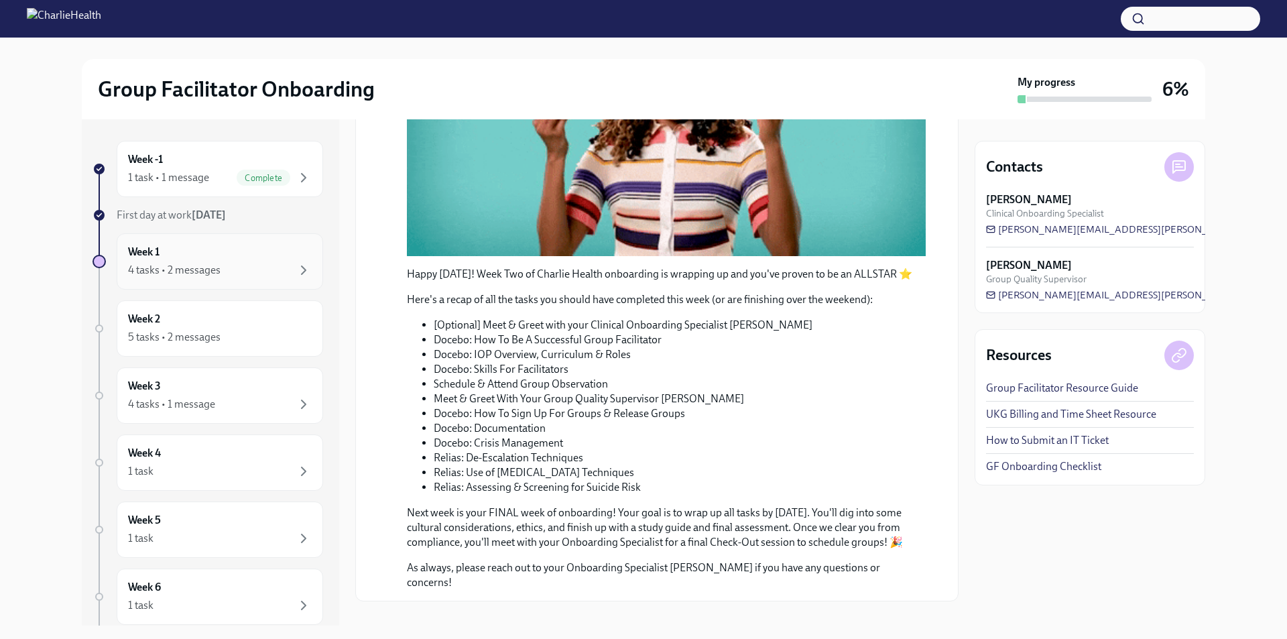
click at [162, 272] on div "4 tasks • 2 messages" at bounding box center [174, 270] width 92 height 15
